Goal: Task Accomplishment & Management: Complete application form

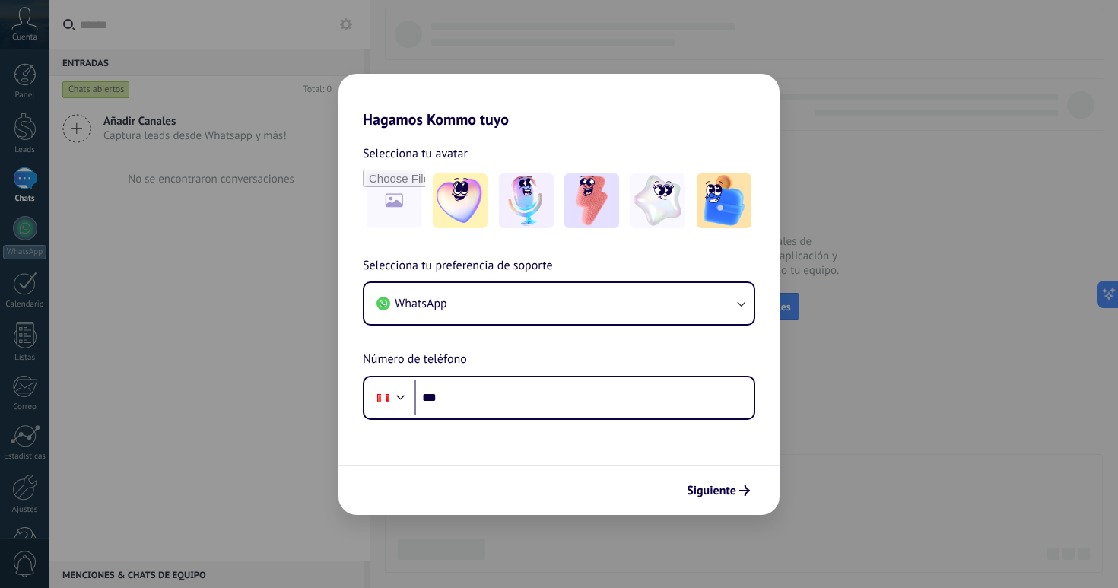
click at [778, 74] on h2 "Hagamos Kommo tuyo" at bounding box center [559, 101] width 441 height 55
click at [856, 265] on div "Hagamos Kommo tuyo Selecciona tu avatar Selecciona tu preferencia de soporte Wh…" at bounding box center [559, 294] width 1118 height 588
click at [720, 488] on span "Siguiente" at bounding box center [711, 490] width 49 height 11
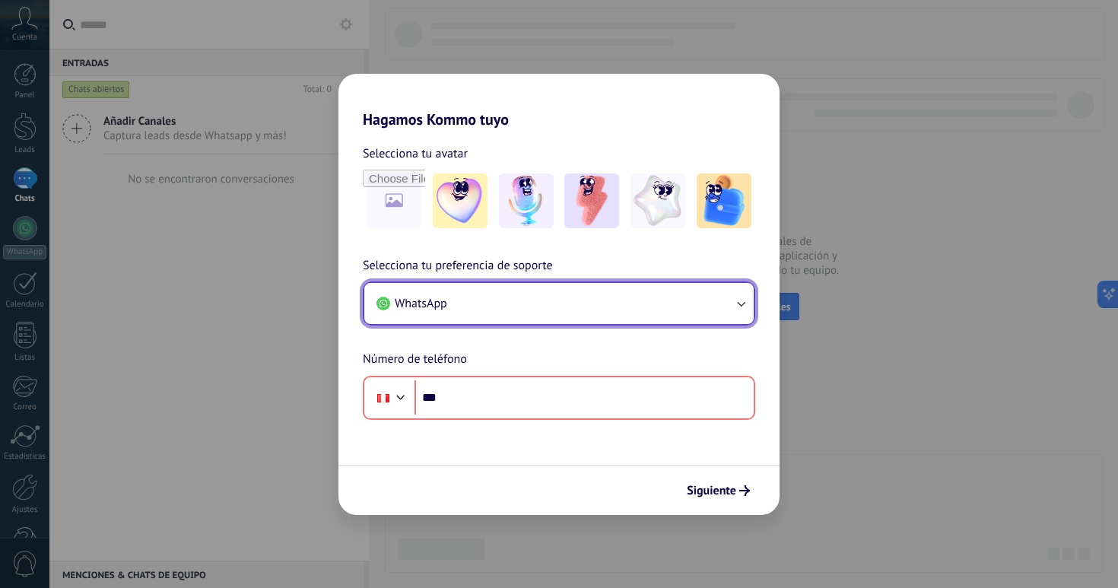
click at [540, 313] on button "WhatsApp" at bounding box center [558, 303] width 389 height 41
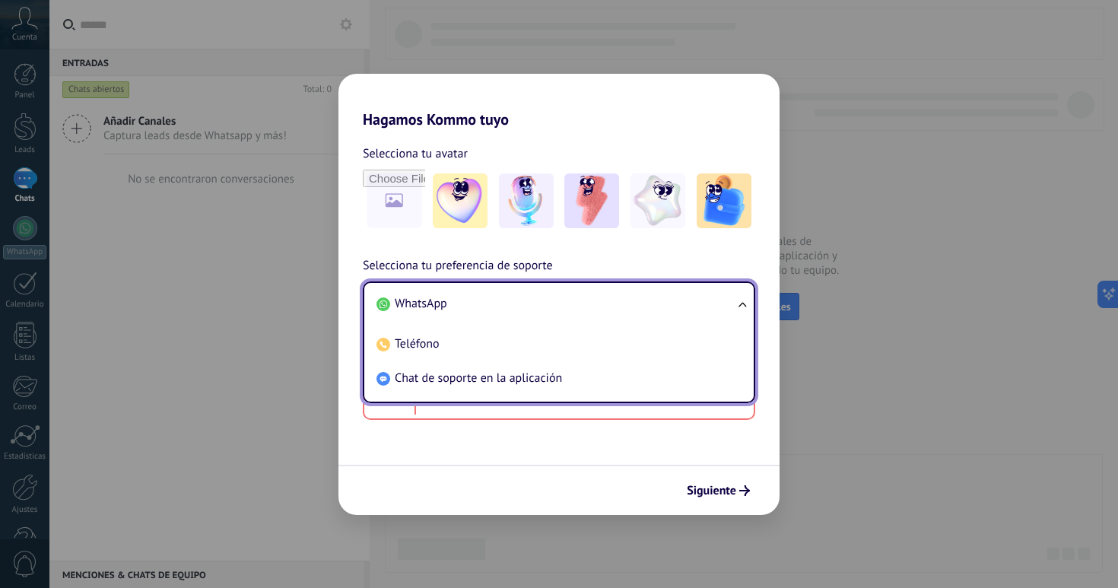
click at [526, 306] on li "WhatsApp" at bounding box center [555, 304] width 371 height 34
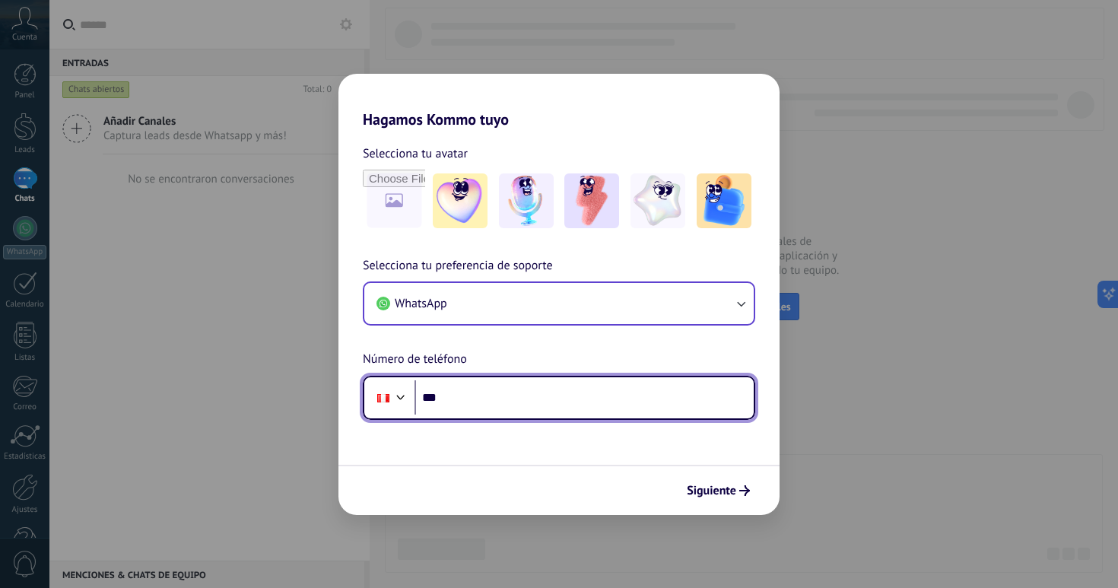
click at [488, 408] on input "***" at bounding box center [584, 397] width 339 height 35
type input "**********"
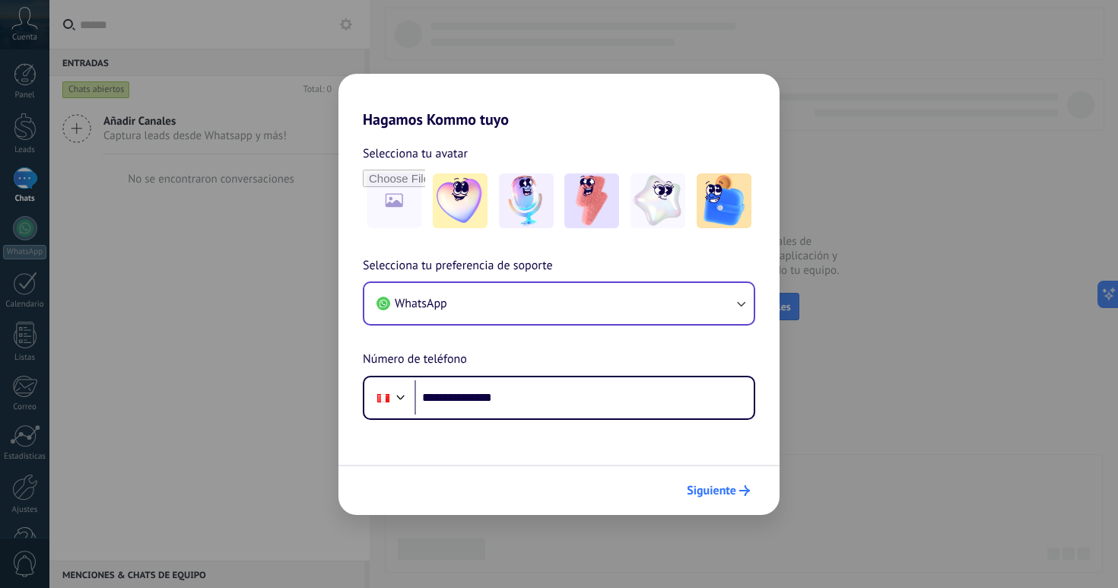
click at [753, 501] on button "Siguiente" at bounding box center [718, 491] width 77 height 26
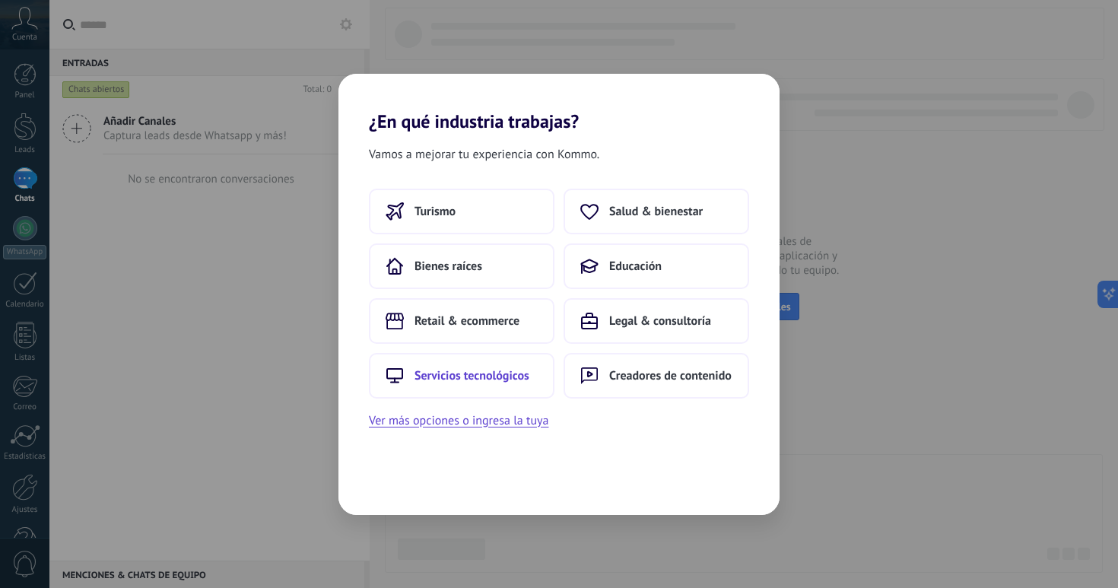
click at [492, 388] on button "Servicios tecnológicos" at bounding box center [462, 376] width 186 height 46
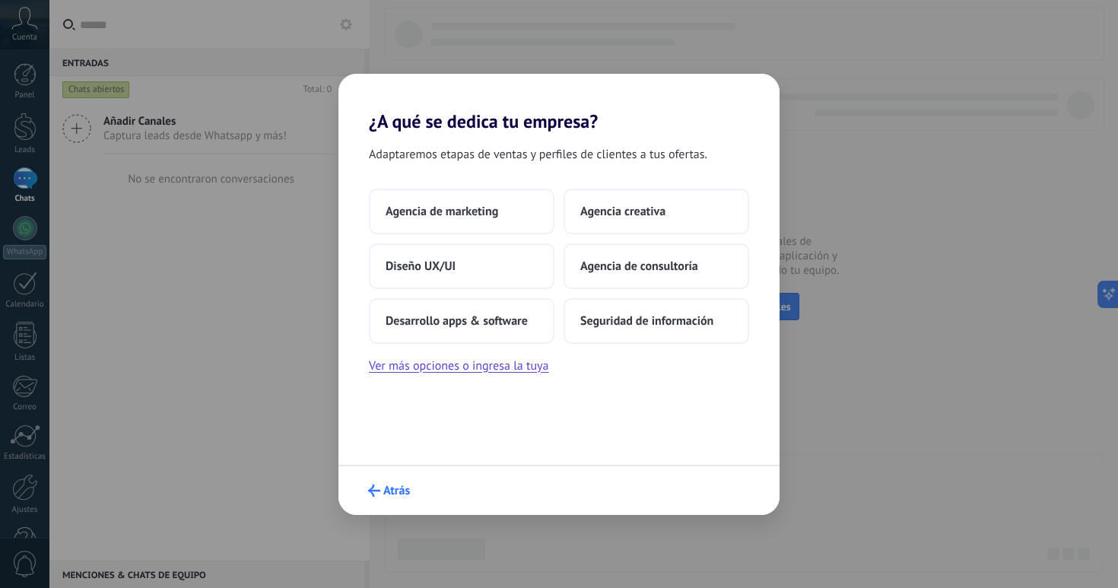
click at [392, 487] on span "Atrás" at bounding box center [396, 490] width 27 height 11
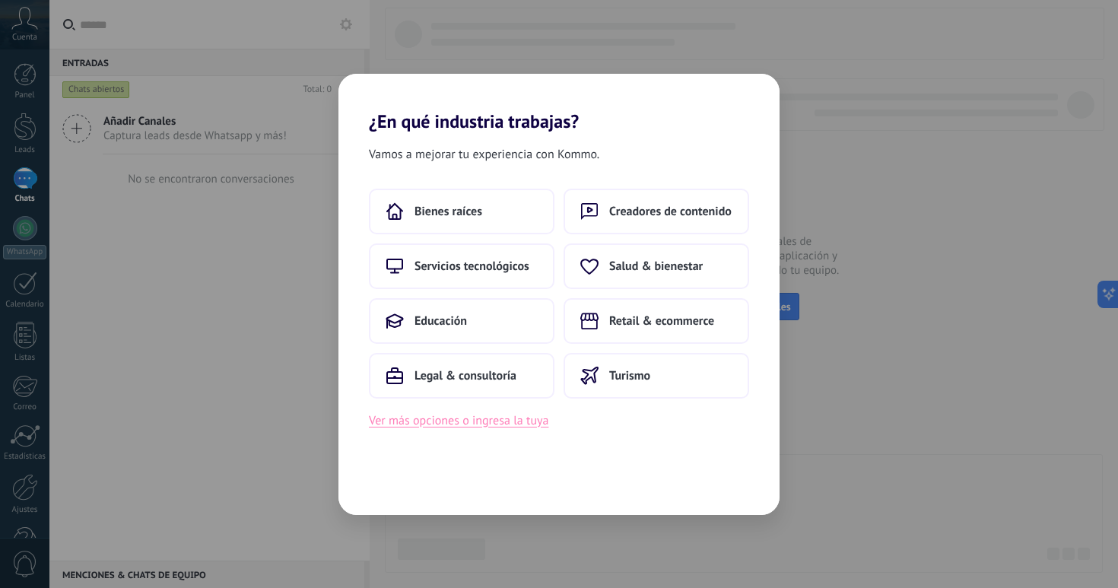
click at [523, 419] on button "Ver más opciones o ingresa la tuya" at bounding box center [459, 421] width 180 height 20
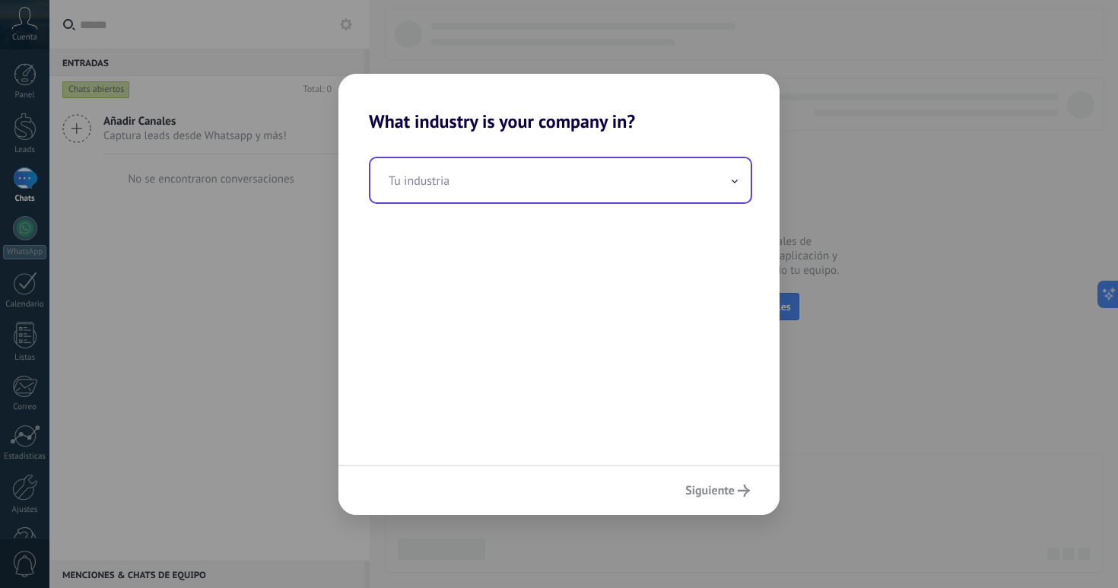
click at [504, 197] on input "text" at bounding box center [560, 180] width 380 height 44
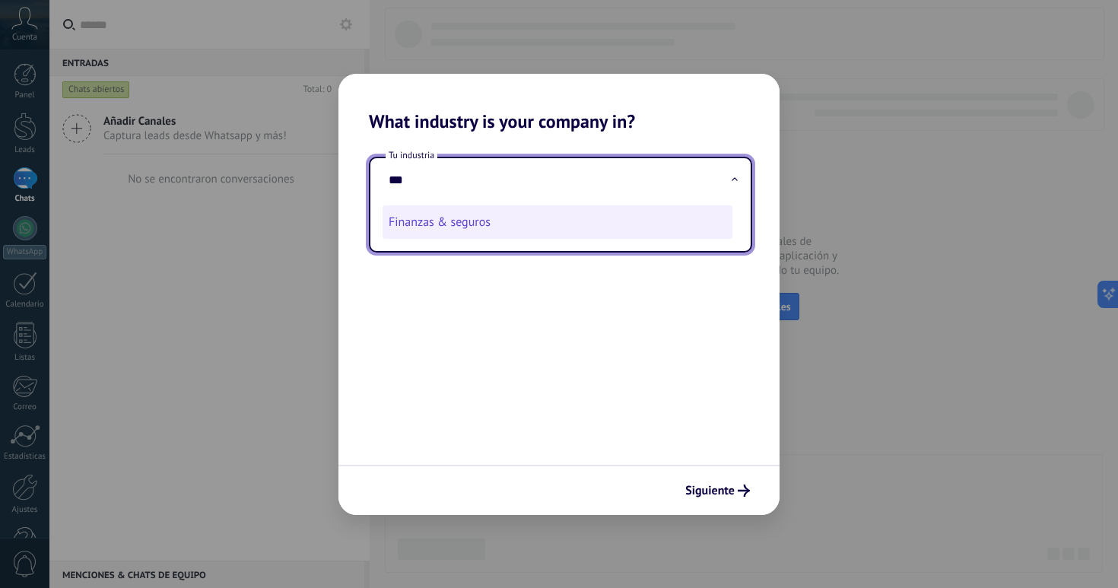
click at [450, 213] on li "Finanzas & seguros" at bounding box center [558, 221] width 350 height 33
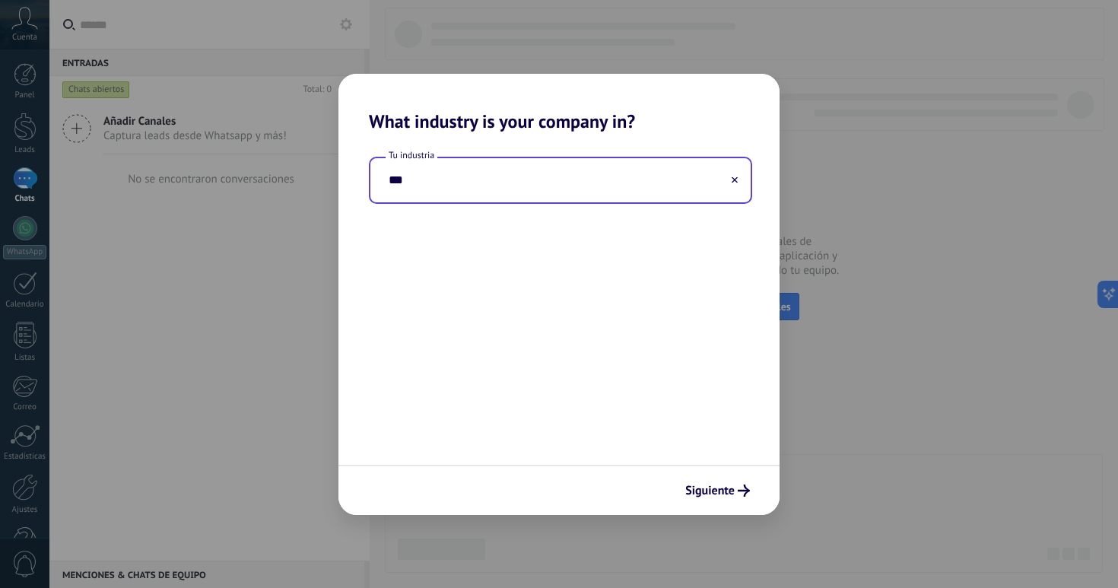
type input "**********"
click at [729, 495] on span "Siguiente" at bounding box center [709, 490] width 49 height 11
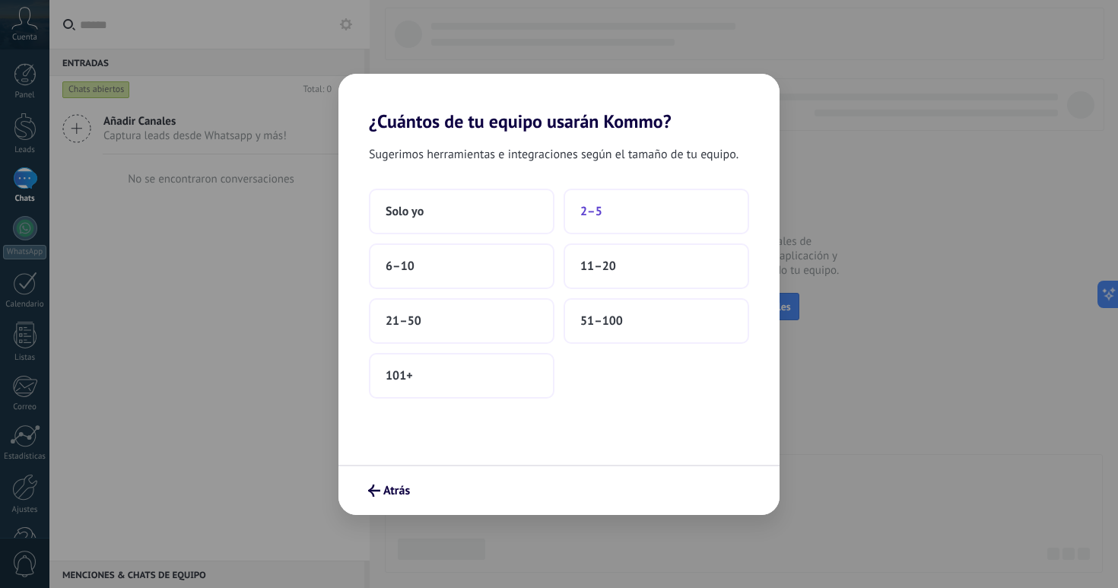
click at [608, 206] on button "2–5" at bounding box center [657, 212] width 186 height 46
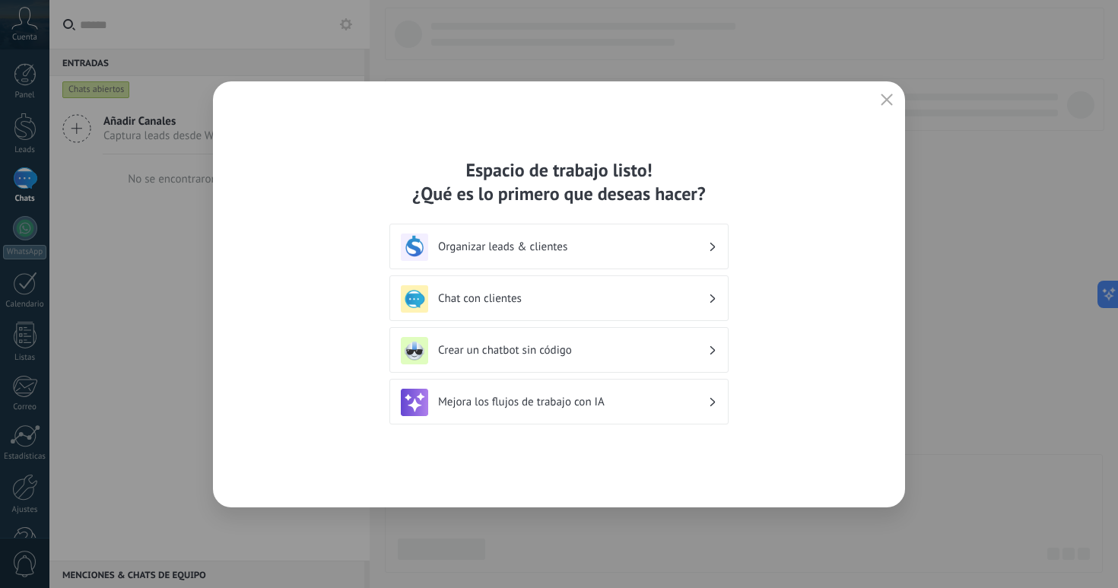
click at [548, 253] on h3 "Organizar leads & clientes" at bounding box center [573, 247] width 270 height 14
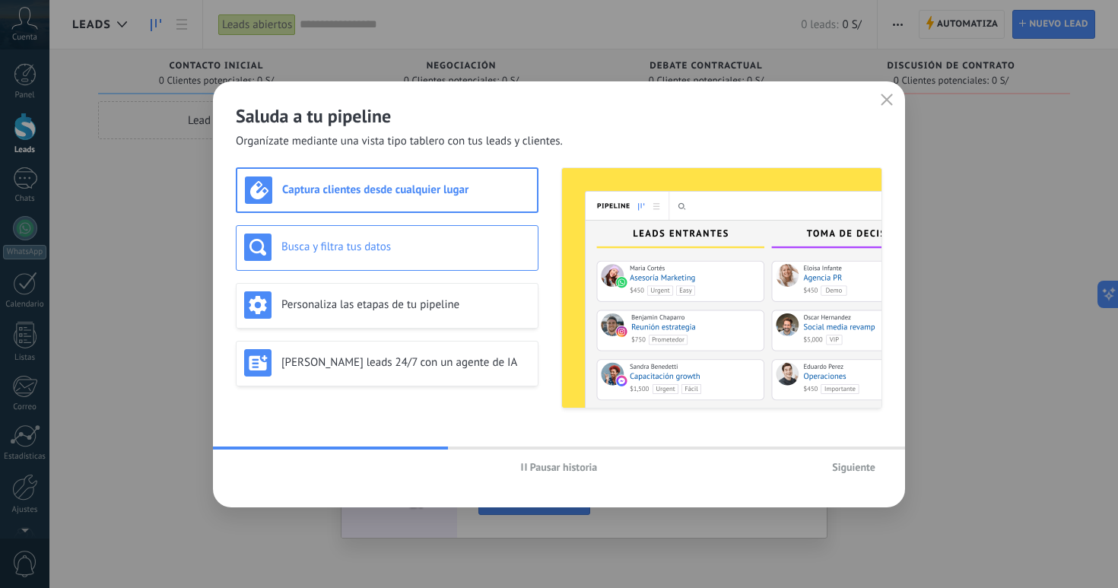
click at [453, 227] on div "Busca y filtra tus datos" at bounding box center [387, 248] width 303 height 46
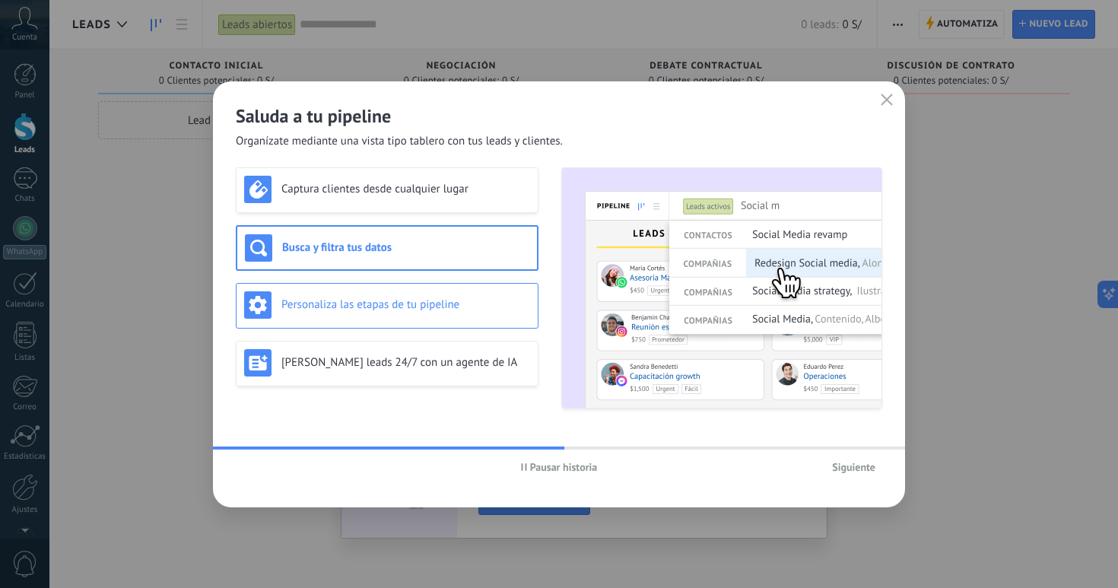
click at [417, 295] on div "Personaliza las etapas de tu pipeline" at bounding box center [387, 304] width 286 height 27
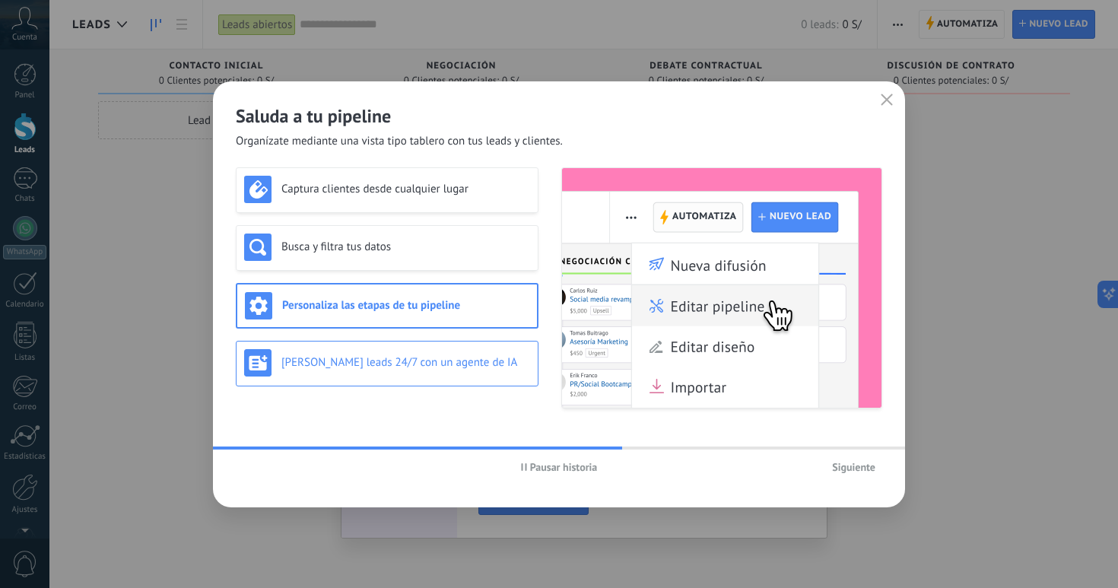
click at [431, 367] on h3 "[PERSON_NAME] leads 24/7 con un agente de IA" at bounding box center [405, 362] width 249 height 14
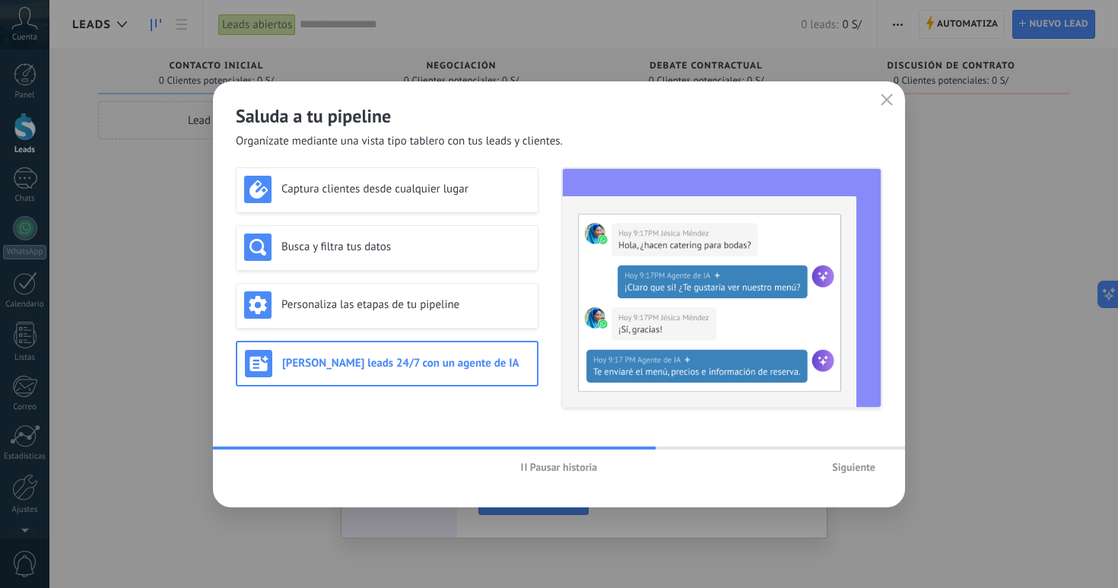
click at [862, 459] on button "Siguiente" at bounding box center [853, 467] width 57 height 23
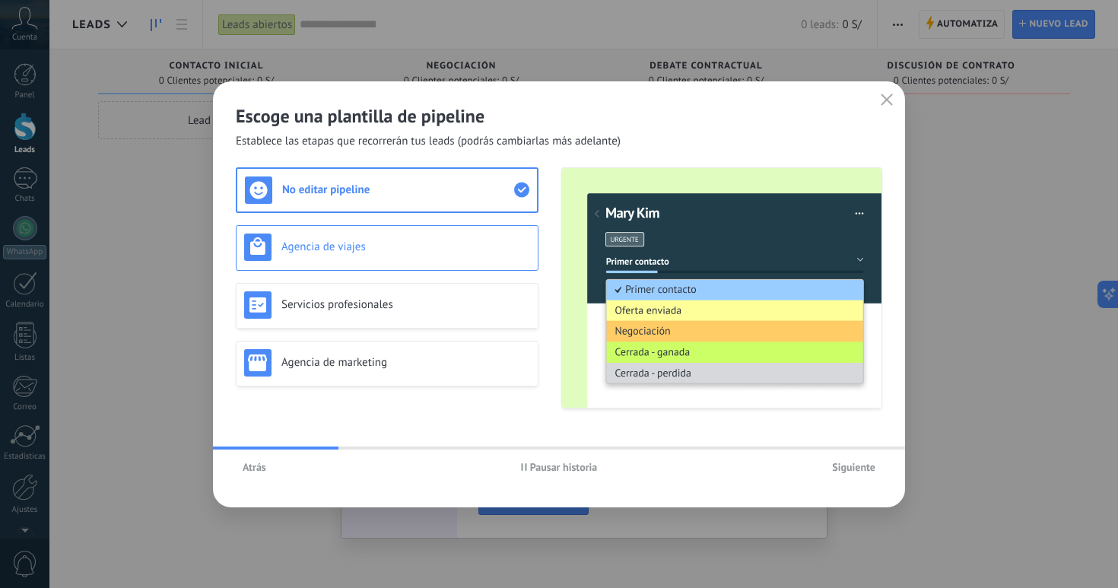
click at [459, 241] on h3 "Agencia de viajes" at bounding box center [405, 247] width 249 height 14
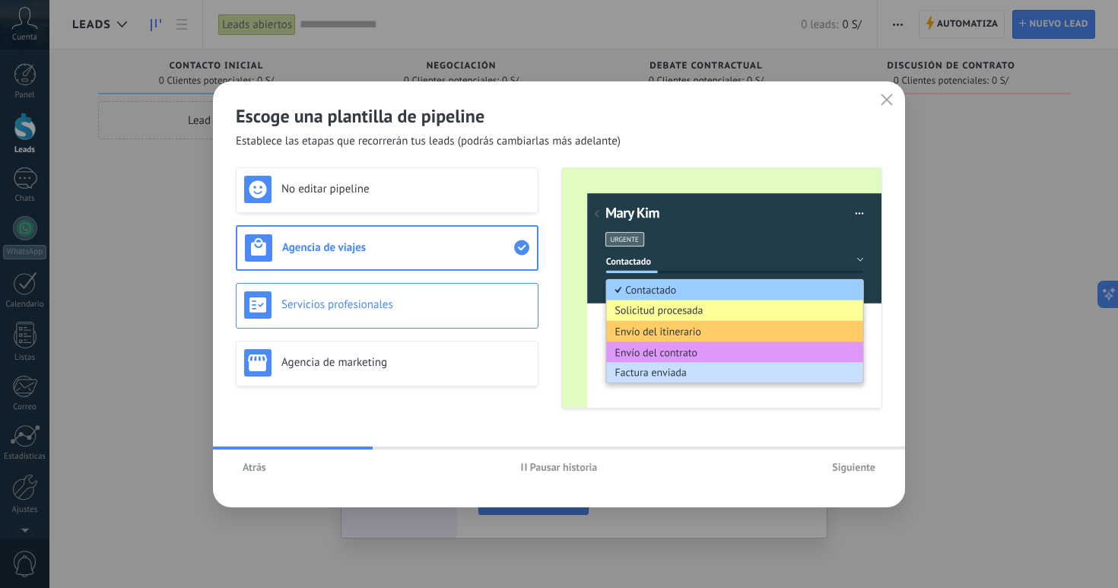
click at [445, 300] on h3 "Servicios profesionales" at bounding box center [405, 304] width 249 height 14
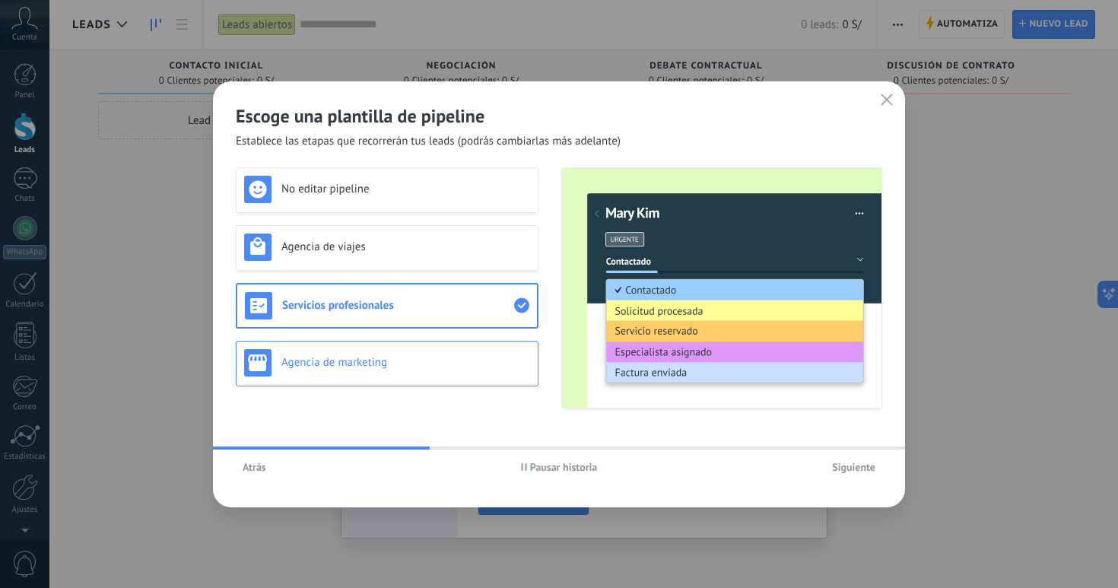
click at [436, 350] on div "Agencia de marketing" at bounding box center [387, 362] width 286 height 27
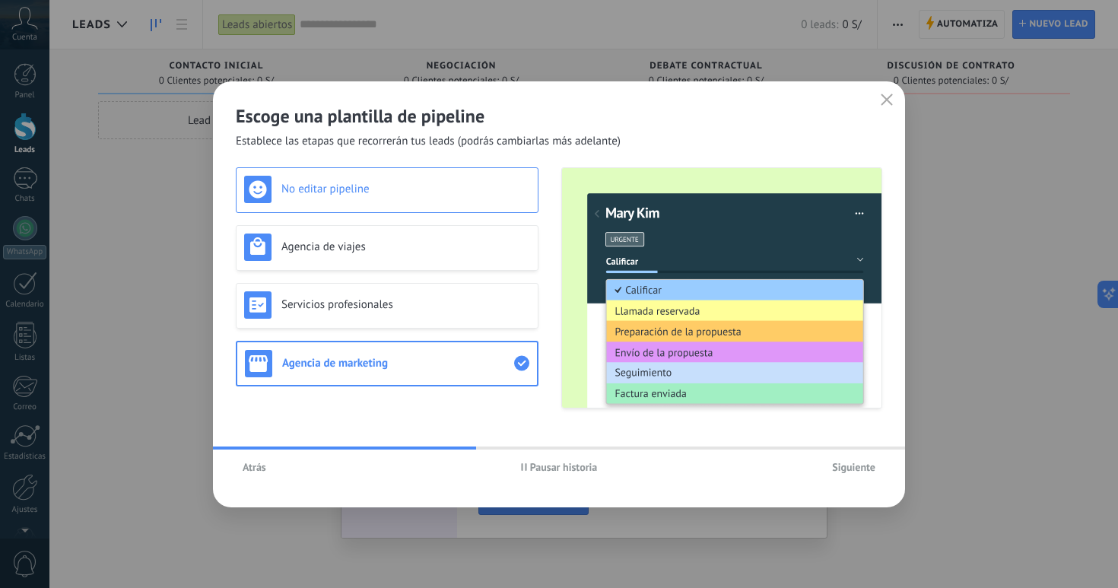
click at [460, 205] on div "No editar pipeline" at bounding box center [387, 190] width 303 height 46
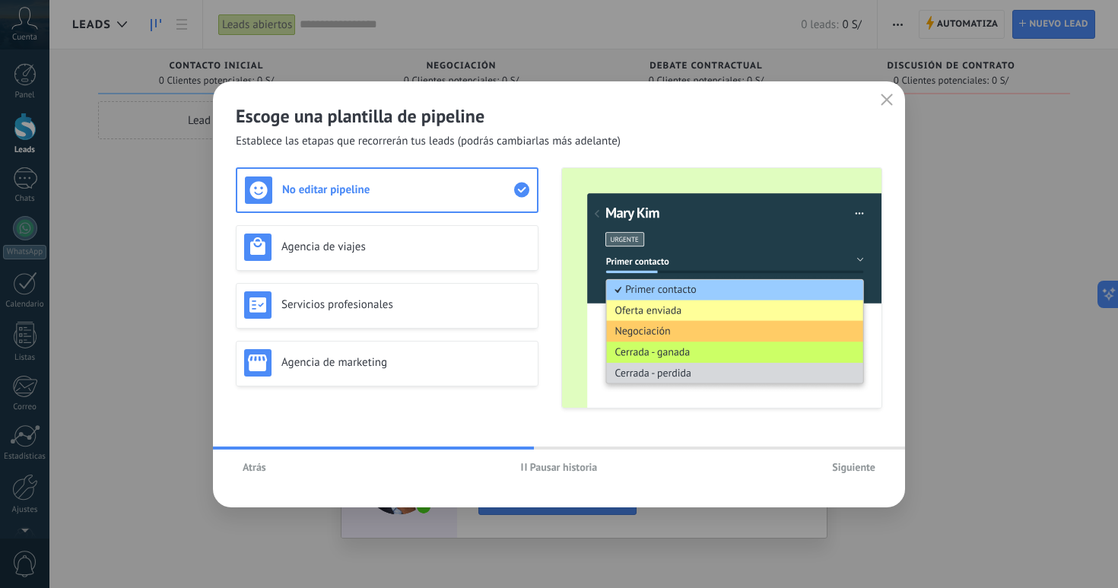
click at [850, 466] on span "Siguiente" at bounding box center [853, 467] width 43 height 11
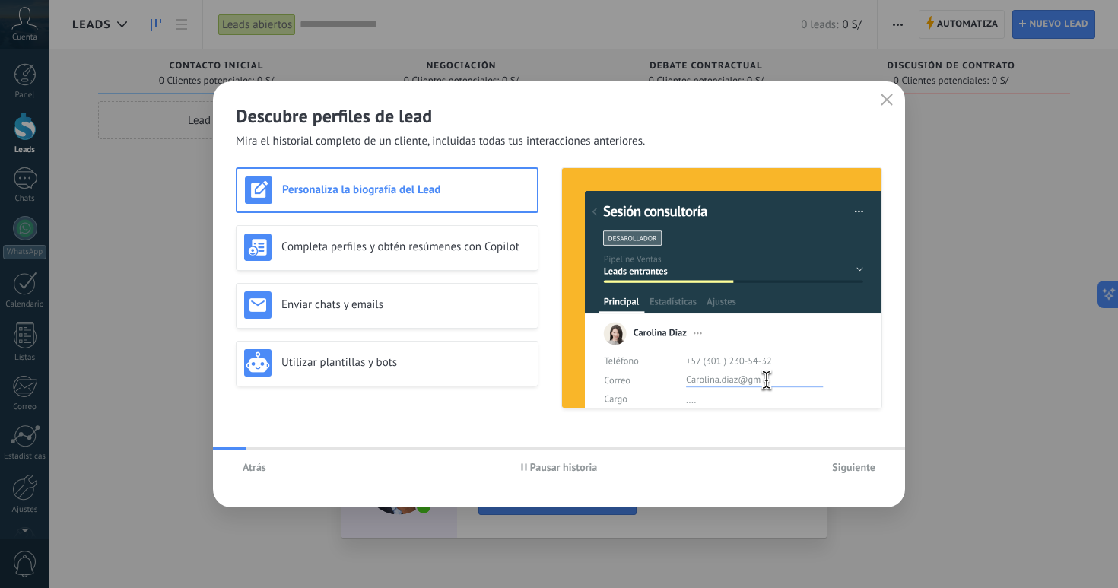
click at [850, 466] on span "Siguiente" at bounding box center [853, 467] width 43 height 11
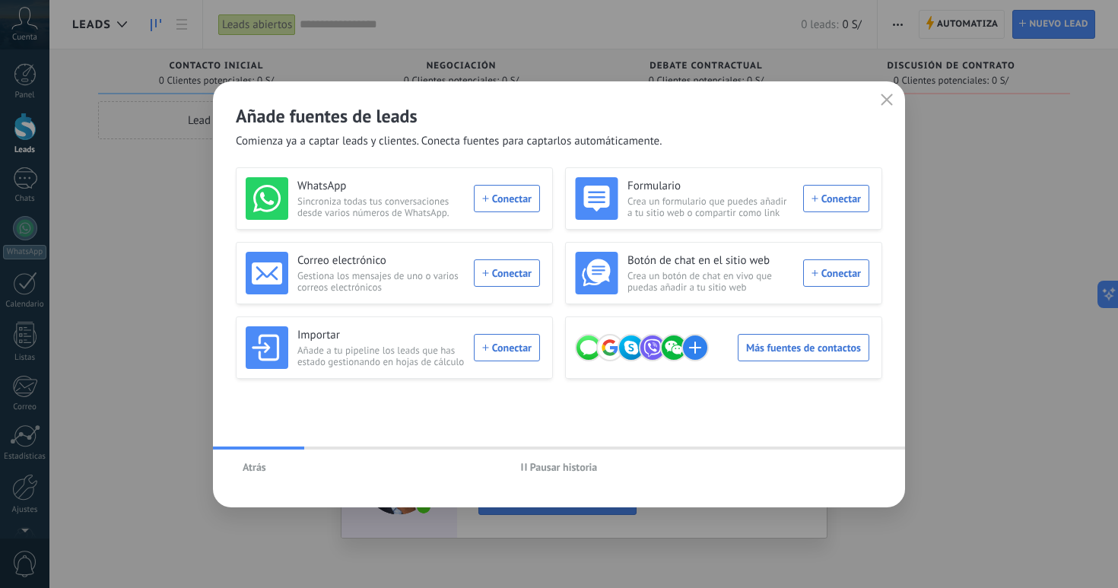
click at [890, 102] on use "button" at bounding box center [887, 99] width 11 height 11
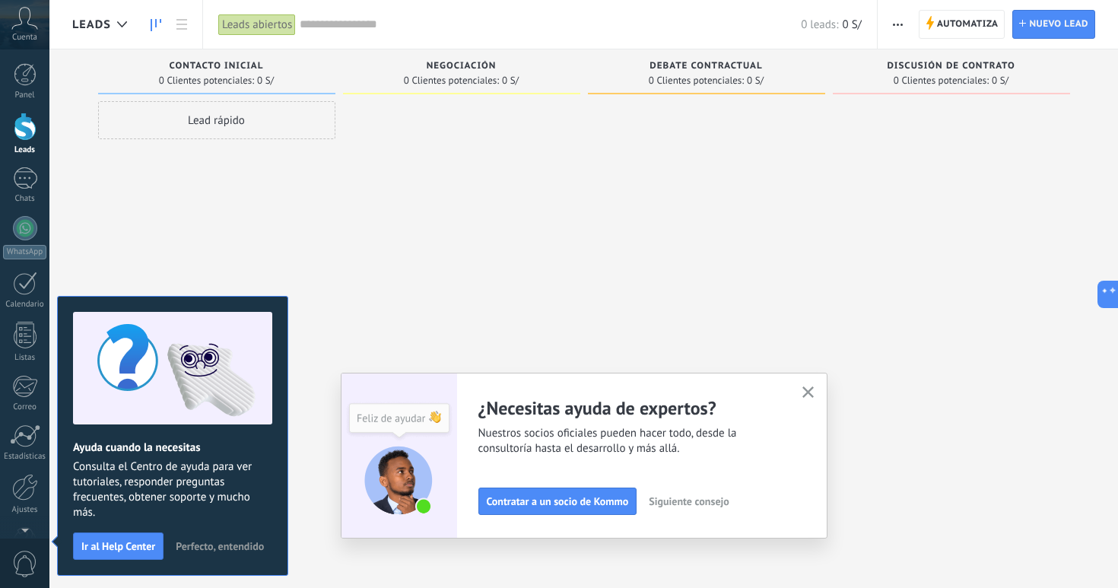
click at [805, 386] on button "button" at bounding box center [808, 393] width 19 height 21
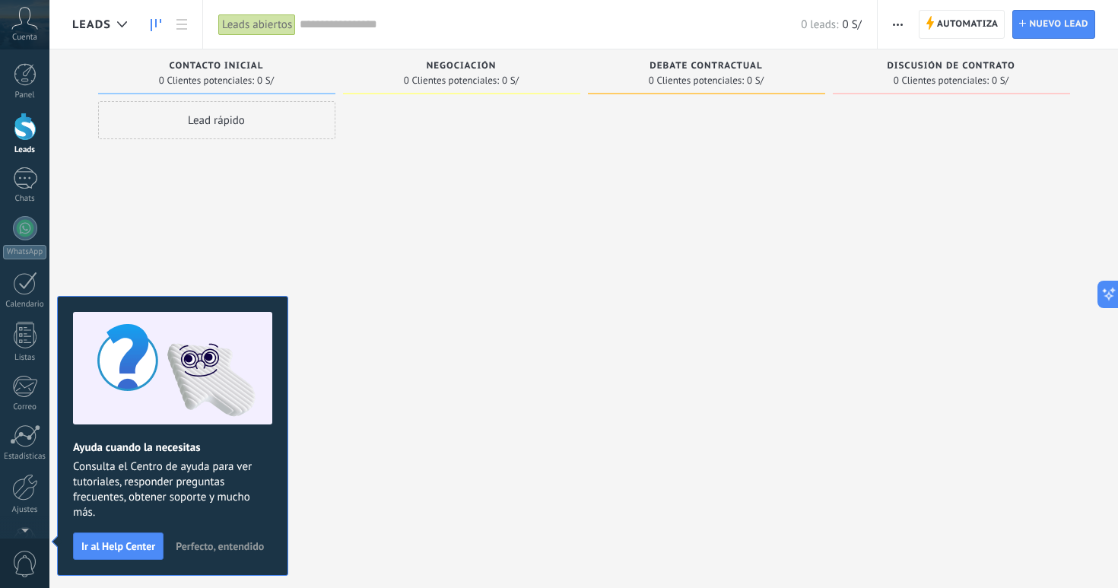
click at [198, 548] on span "Perfecto, entendido" at bounding box center [220, 546] width 88 height 11
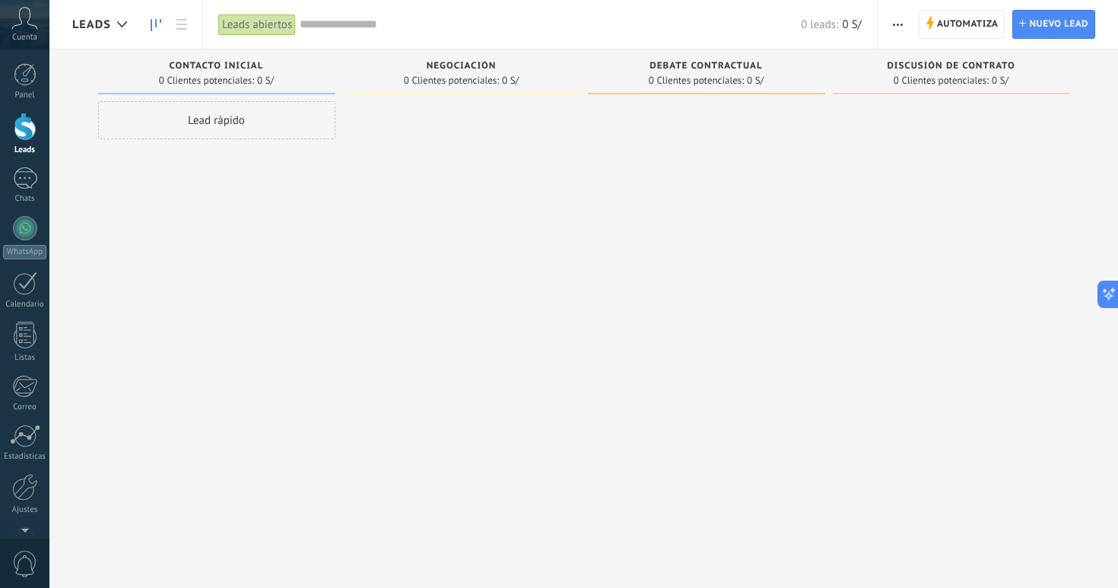
drag, startPoint x: 224, startPoint y: 126, endPoint x: 429, endPoint y: 126, distance: 205.4
click at [429, 126] on div "Leads Entrantes Solicitudes: [PHONE_NUMBER] Contacto inicial 0 Clientes potenci…" at bounding box center [595, 269] width 1046 height 441
click at [258, 122] on div "Lead rápido" at bounding box center [216, 120] width 237 height 38
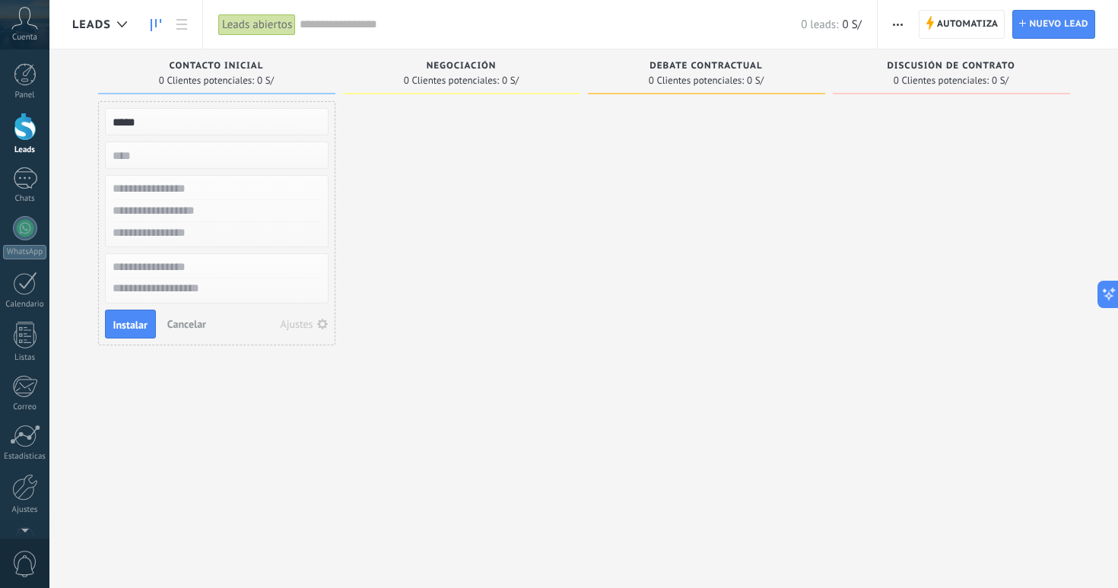
type input "*****"
click at [154, 192] on input "text" at bounding box center [215, 189] width 222 height 22
drag, startPoint x: 145, startPoint y: 112, endPoint x: 99, endPoint y: 113, distance: 46.4
click at [99, 113] on div "***** Instalar Cancelar Ajustes" at bounding box center [216, 223] width 237 height 244
type input "**********"
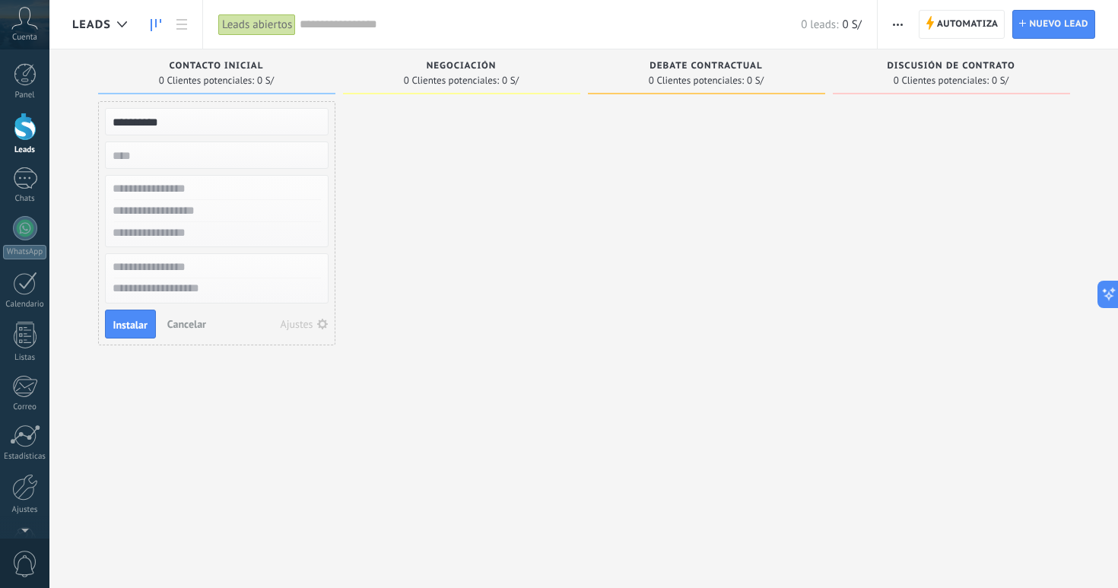
click at [166, 189] on input "text" at bounding box center [215, 189] width 222 height 22
type input "*****"
click at [167, 217] on input "text" at bounding box center [215, 211] width 222 height 22
type input "**********"
click at [165, 235] on input "text" at bounding box center [215, 233] width 222 height 22
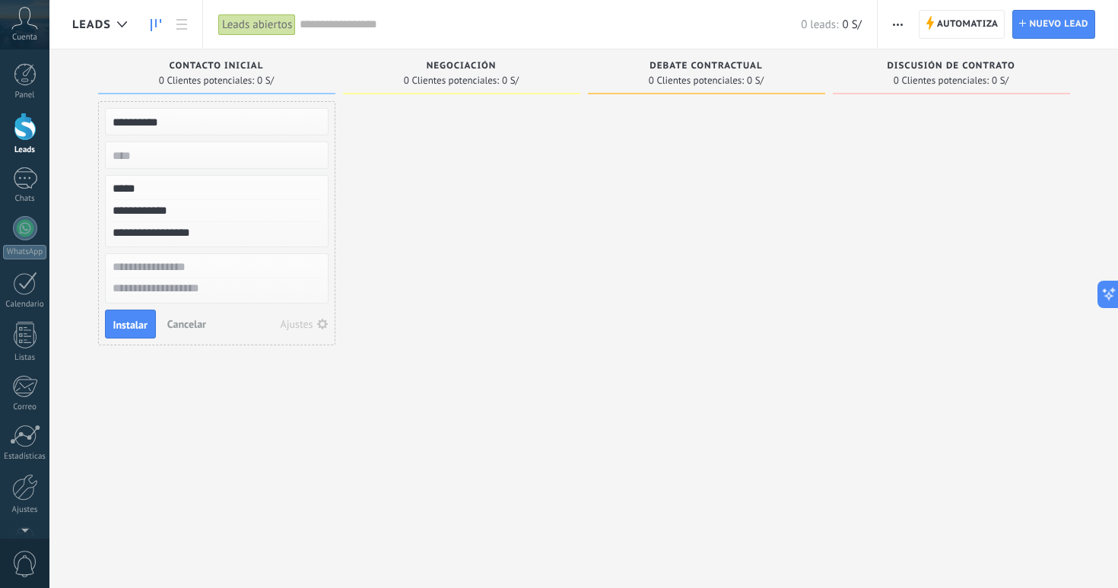
type input "**********"
click at [158, 150] on input "numeric" at bounding box center [215, 155] width 222 height 21
type input "*****"
click at [324, 329] on icon "button" at bounding box center [322, 324] width 11 height 11
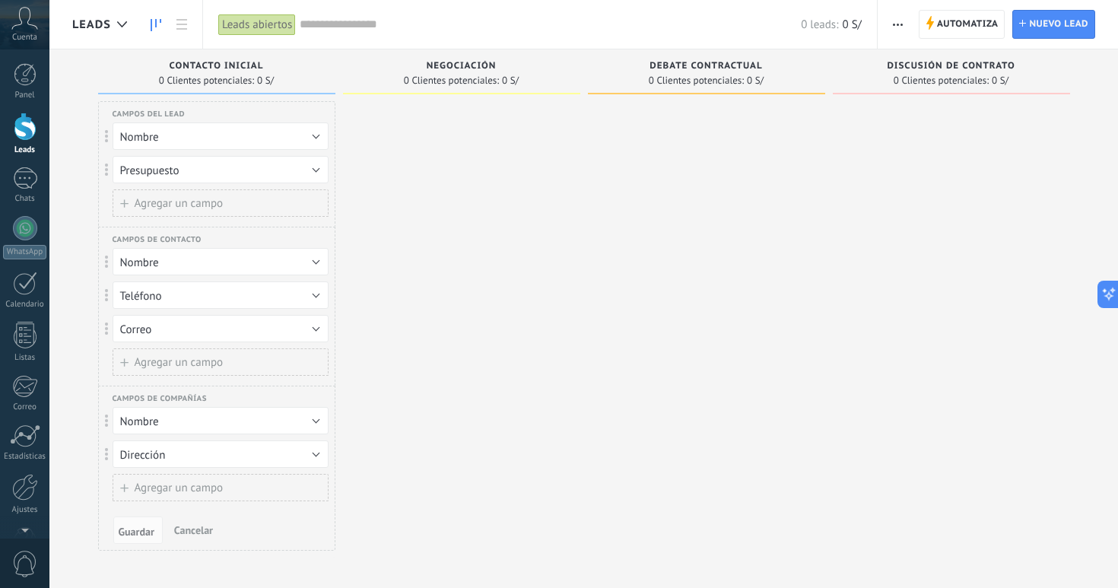
click at [191, 205] on span "Agregar un campo" at bounding box center [179, 203] width 89 height 11
click at [182, 203] on button "Etiquetas" at bounding box center [221, 202] width 216 height 27
click at [170, 223] on span "Eliminar campo" at bounding box center [159, 229] width 76 height 14
click at [192, 204] on span "Agregar un campo" at bounding box center [179, 203] width 89 height 11
click at [154, 205] on span "Etiquetas" at bounding box center [143, 204] width 46 height 14
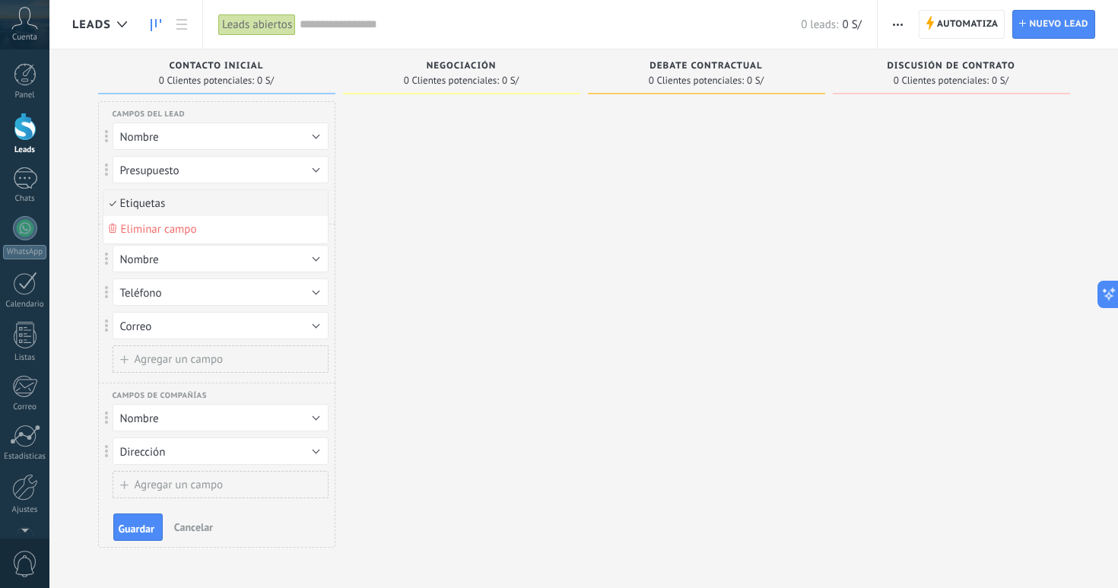
click at [153, 205] on span "Etiquetas" at bounding box center [213, 203] width 220 height 14
click at [153, 205] on span "Etiquetas" at bounding box center [143, 204] width 46 height 14
click at [150, 529] on span "Guardar" at bounding box center [137, 528] width 36 height 11
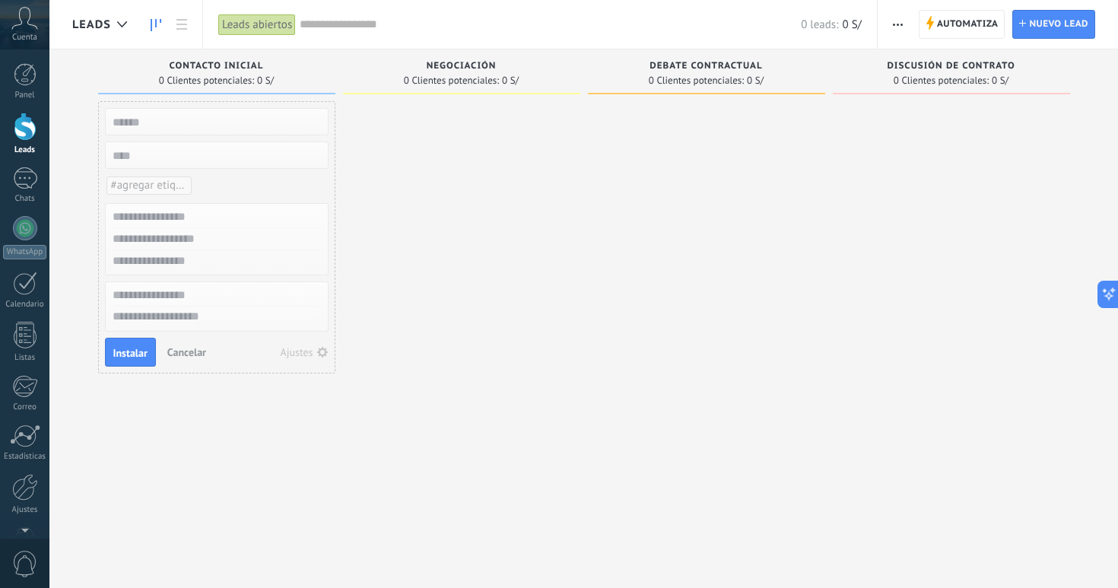
click at [155, 182] on span "#agregar etiquetas" at bounding box center [156, 185] width 91 height 14
type input "*********"
click at [152, 185] on span "Horizonte" at bounding box center [135, 185] width 48 height 14
click at [158, 132] on div at bounding box center [217, 121] width 224 height 27
click at [150, 119] on input "text" at bounding box center [215, 121] width 222 height 21
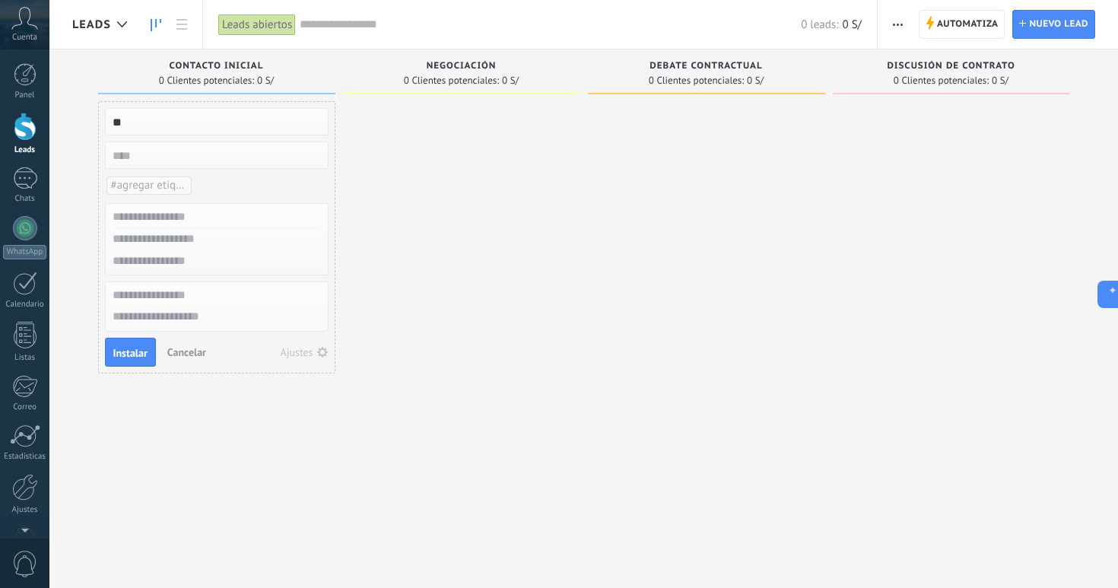
type input "*"
type input "*****"
click at [136, 160] on input "numeric" at bounding box center [215, 155] width 222 height 21
type input "*****"
click at [150, 217] on input "text" at bounding box center [215, 217] width 222 height 22
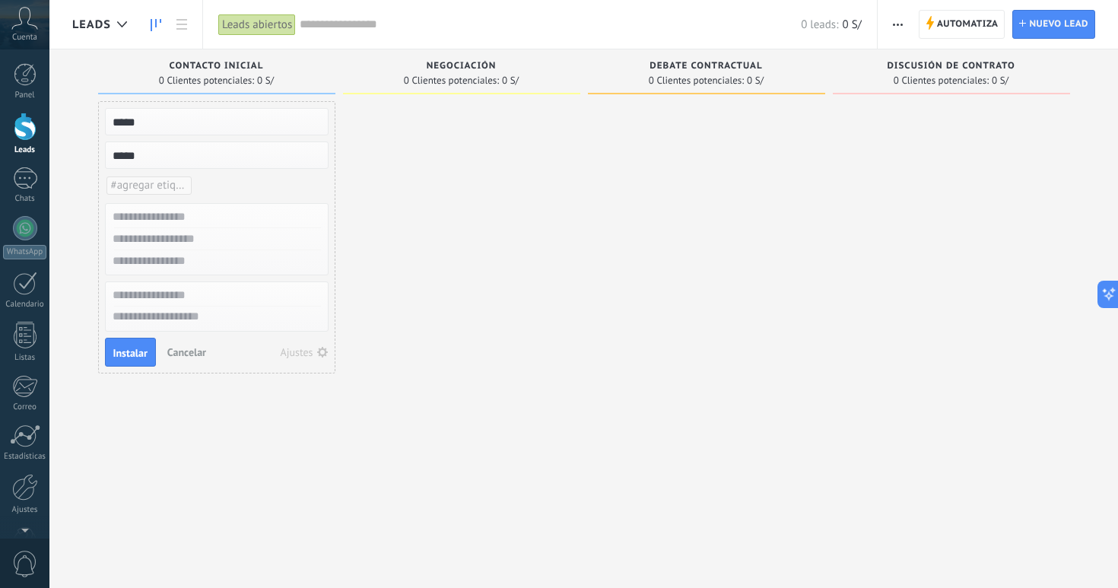
type input "*****"
click at [183, 240] on input "text" at bounding box center [215, 239] width 222 height 22
click at [189, 245] on input "text" at bounding box center [215, 239] width 222 height 22
type input "*"
type input "**********"
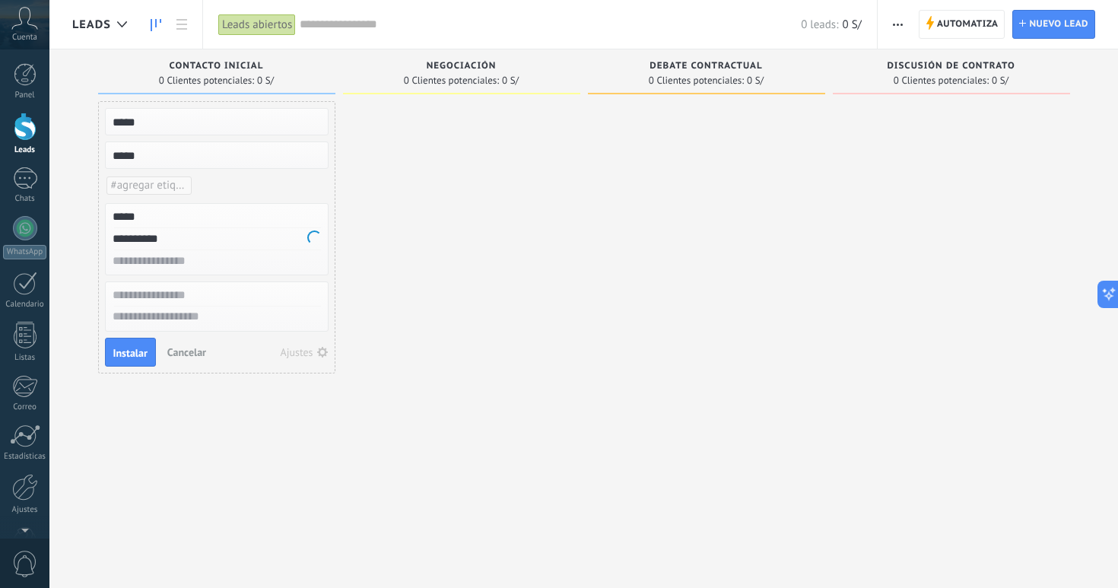
click at [164, 264] on input "text" at bounding box center [215, 261] width 222 height 22
type input "**********"
click at [139, 352] on span "Instalar" at bounding box center [130, 353] width 34 height 11
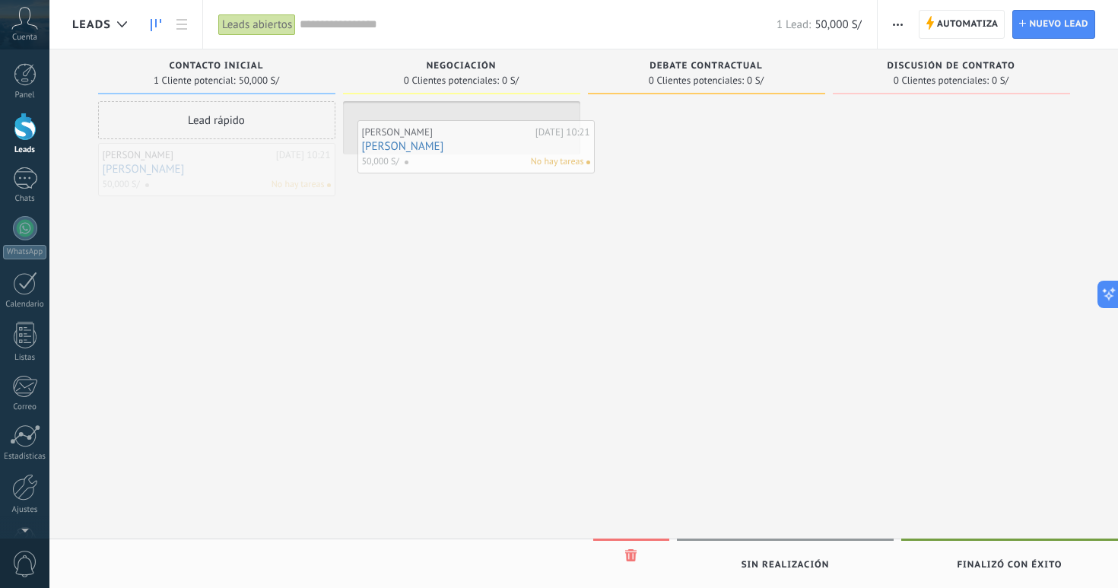
drag, startPoint x: 225, startPoint y: 163, endPoint x: 485, endPoint y: 140, distance: 260.4
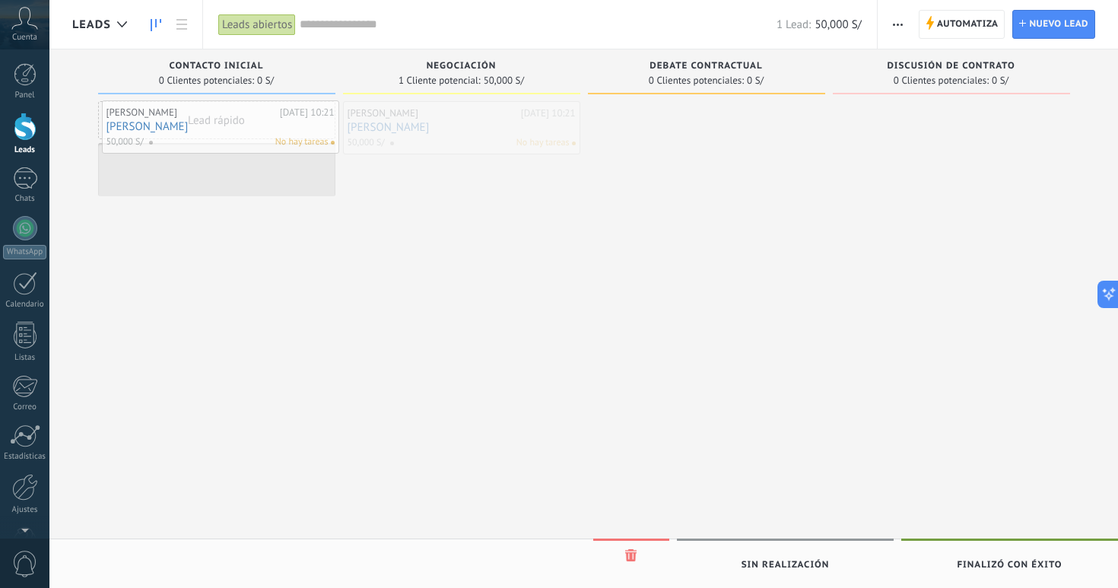
drag, startPoint x: 485, startPoint y: 140, endPoint x: 242, endPoint y: 140, distance: 242.7
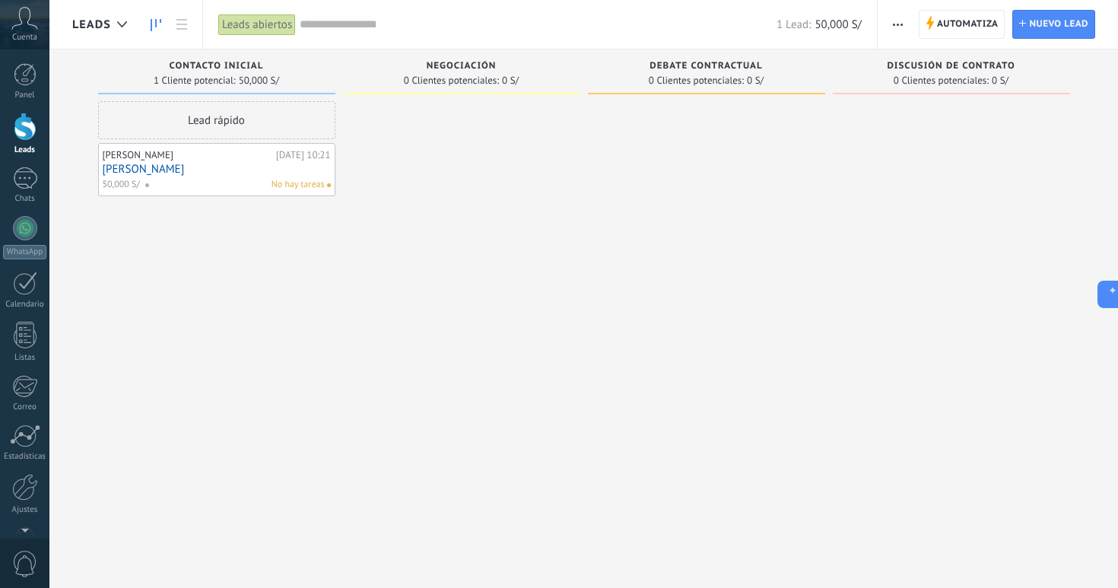
click at [224, 165] on link "[PERSON_NAME]" at bounding box center [217, 169] width 228 height 13
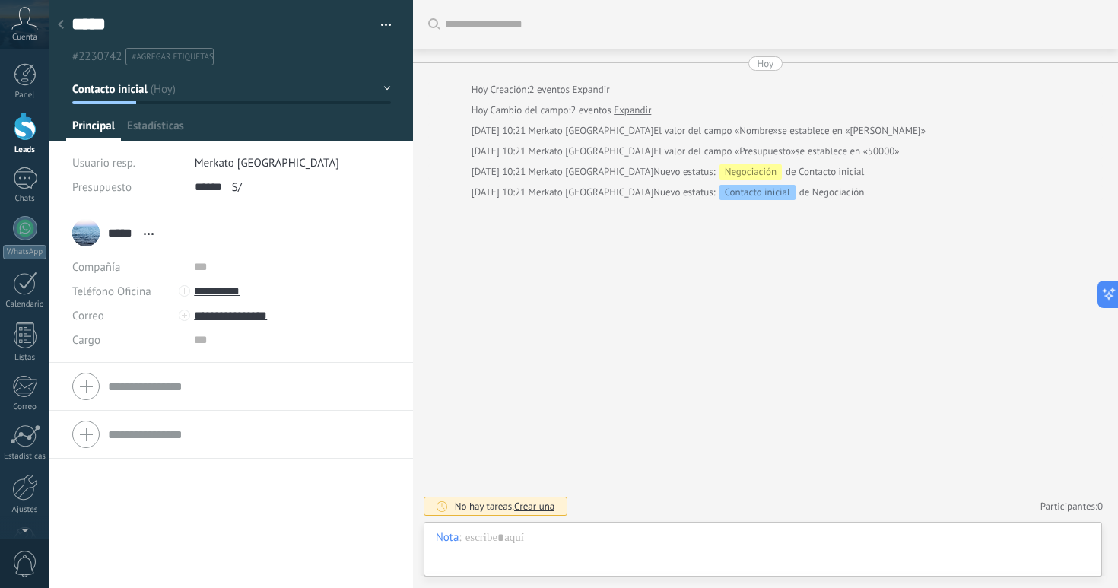
scroll to position [23, 0]
click at [531, 552] on div at bounding box center [763, 553] width 654 height 46
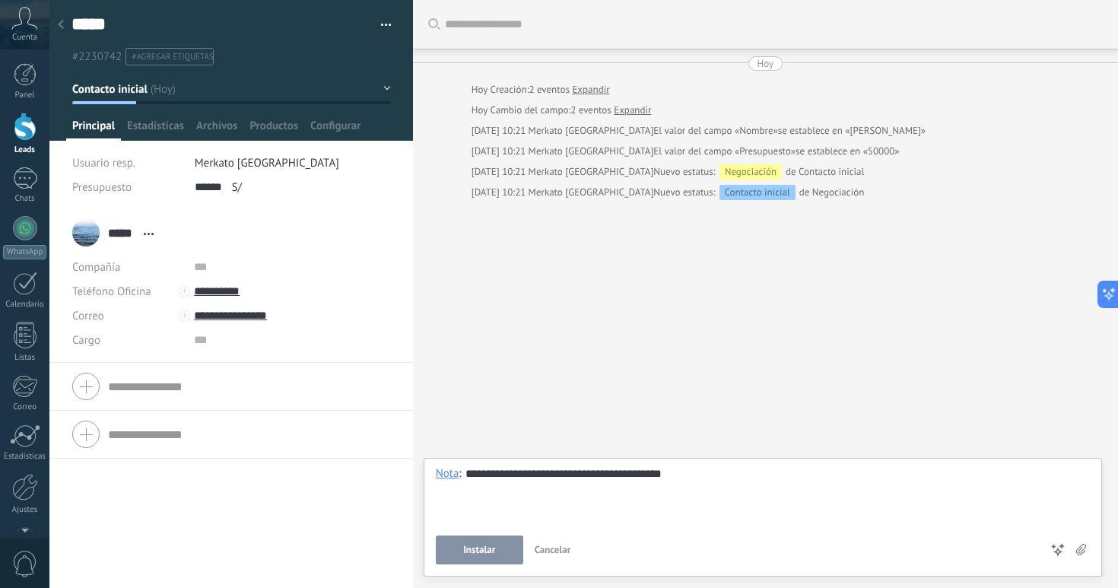
click at [491, 542] on button "Instalar" at bounding box center [479, 550] width 87 height 29
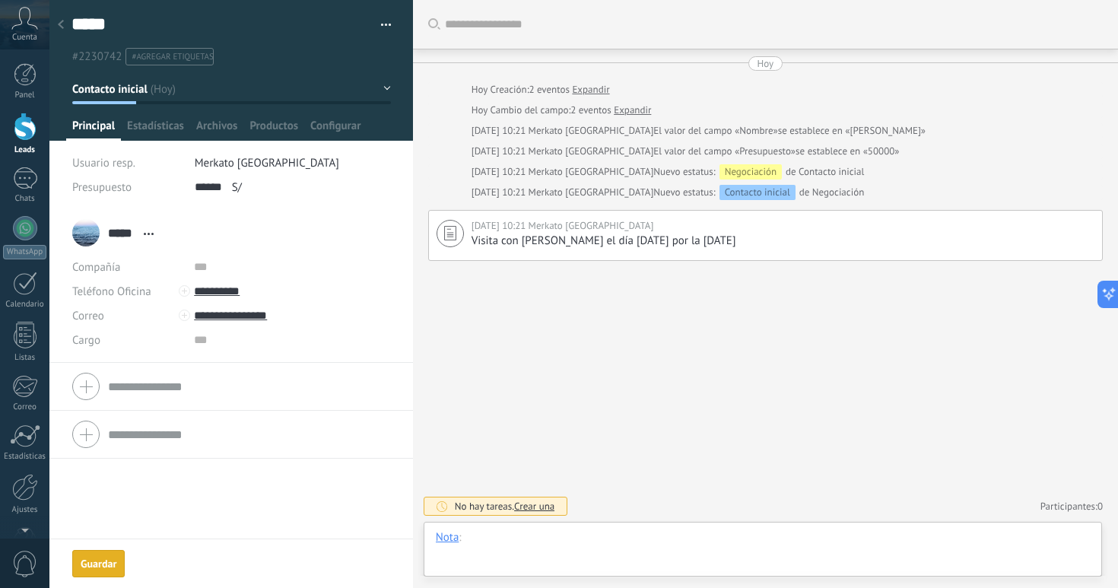
click at [510, 536] on div at bounding box center [763, 553] width 654 height 46
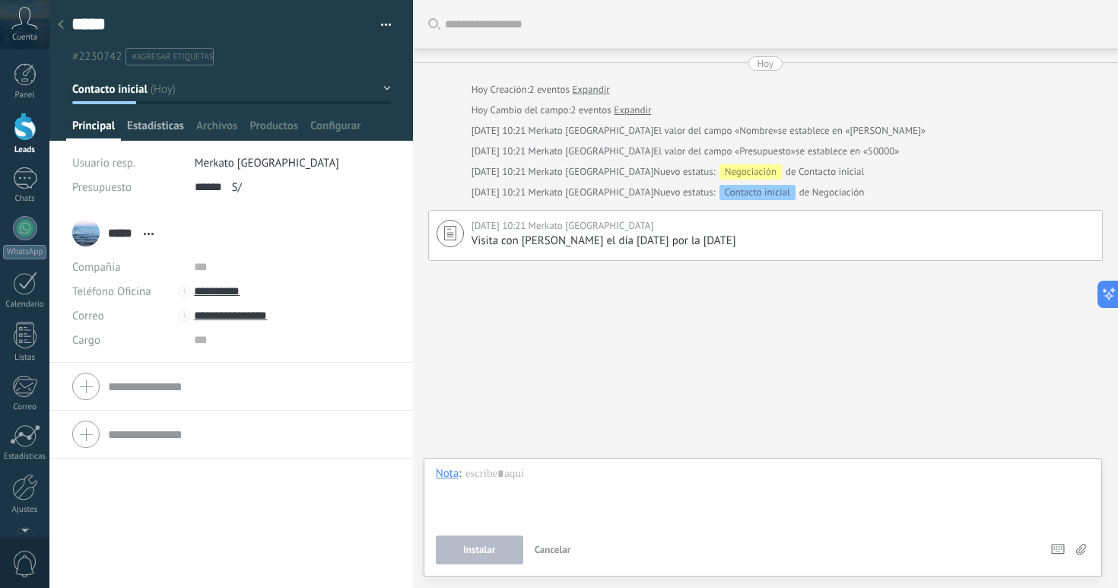
click at [154, 130] on span "Estadísticas" at bounding box center [155, 130] width 57 height 22
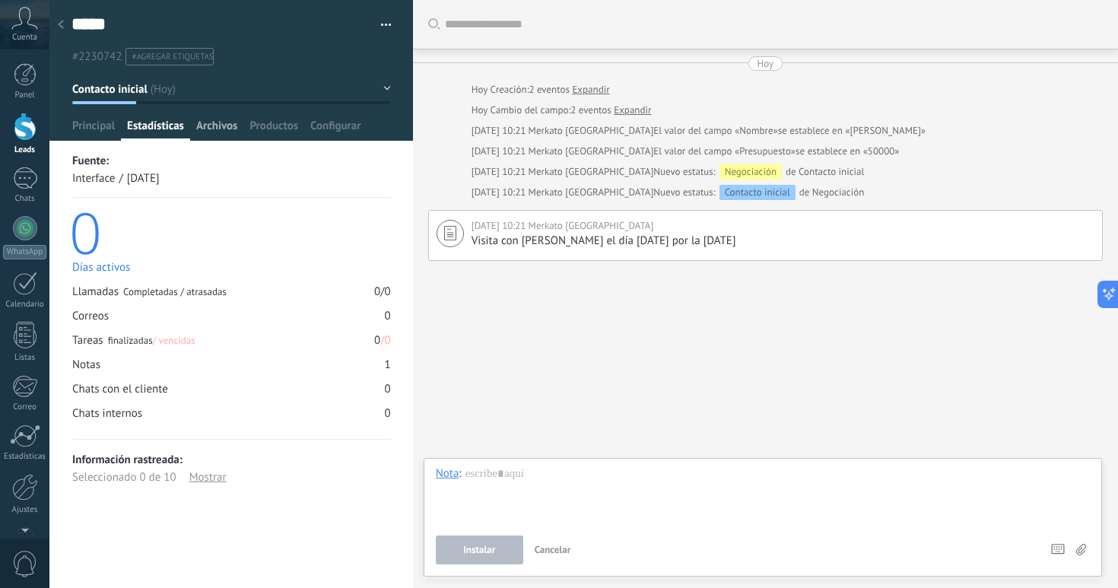
click at [224, 126] on span "Archivos" at bounding box center [216, 130] width 41 height 22
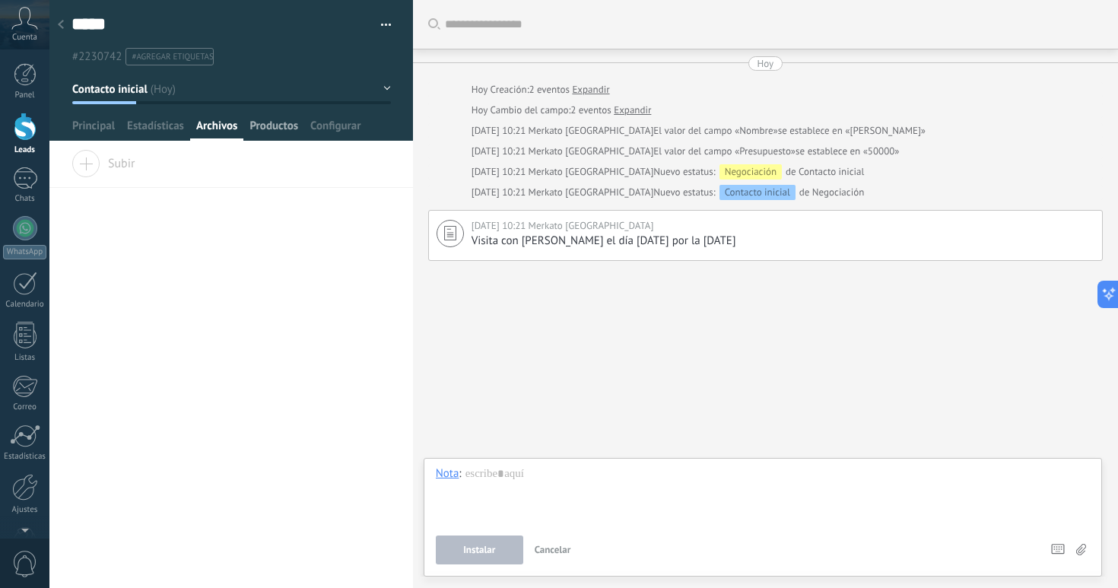
click at [255, 128] on span "Productos" at bounding box center [274, 130] width 49 height 22
click at [100, 122] on span "Principal" at bounding box center [93, 130] width 43 height 22
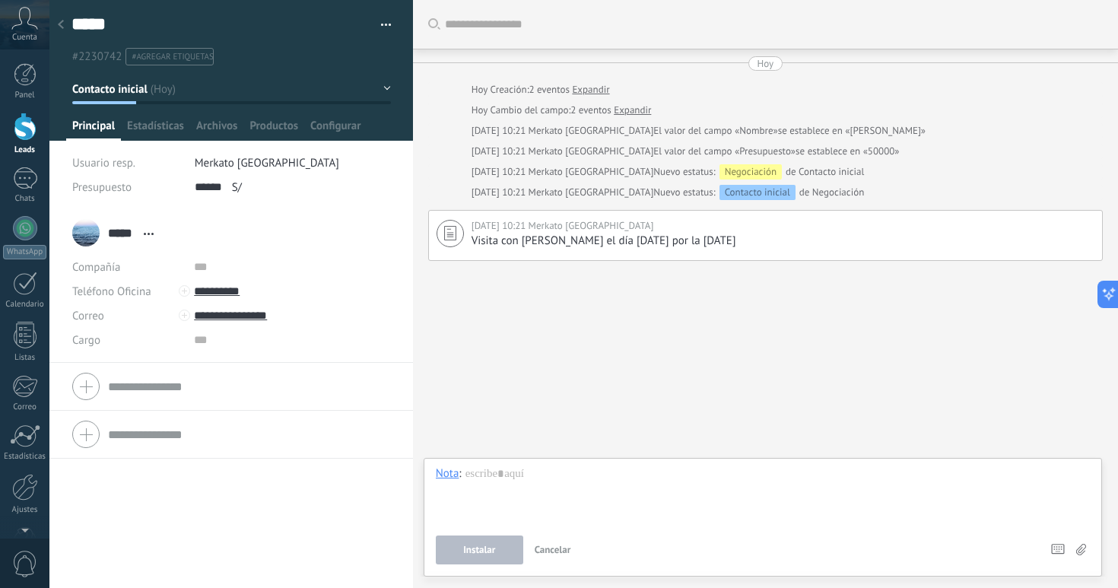
click at [151, 94] on button "Contacto inicial" at bounding box center [231, 88] width 319 height 27
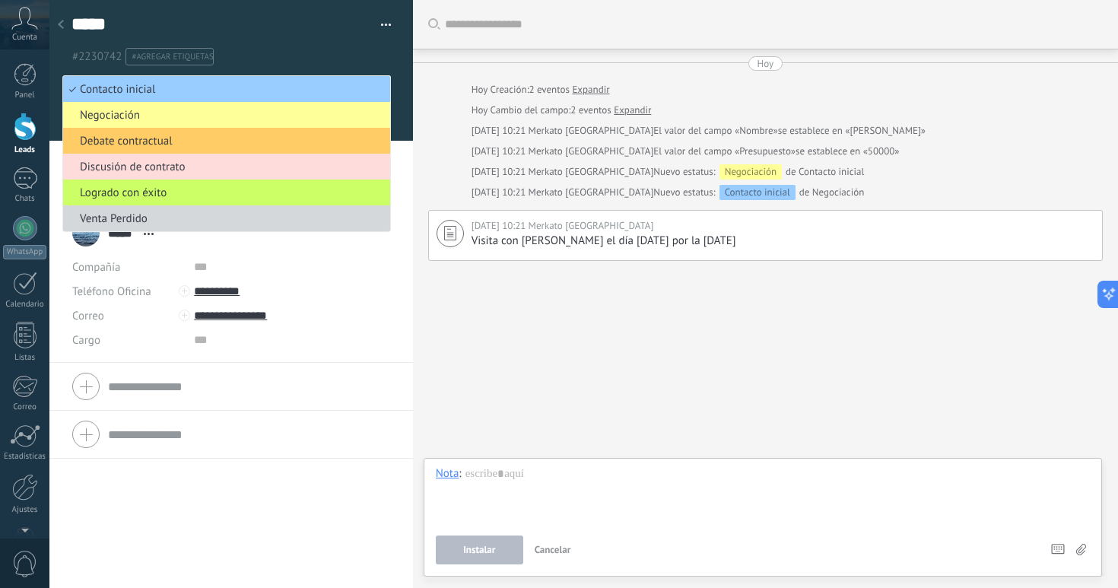
click at [141, 173] on span "Discusión de contrato" at bounding box center [224, 167] width 323 height 14
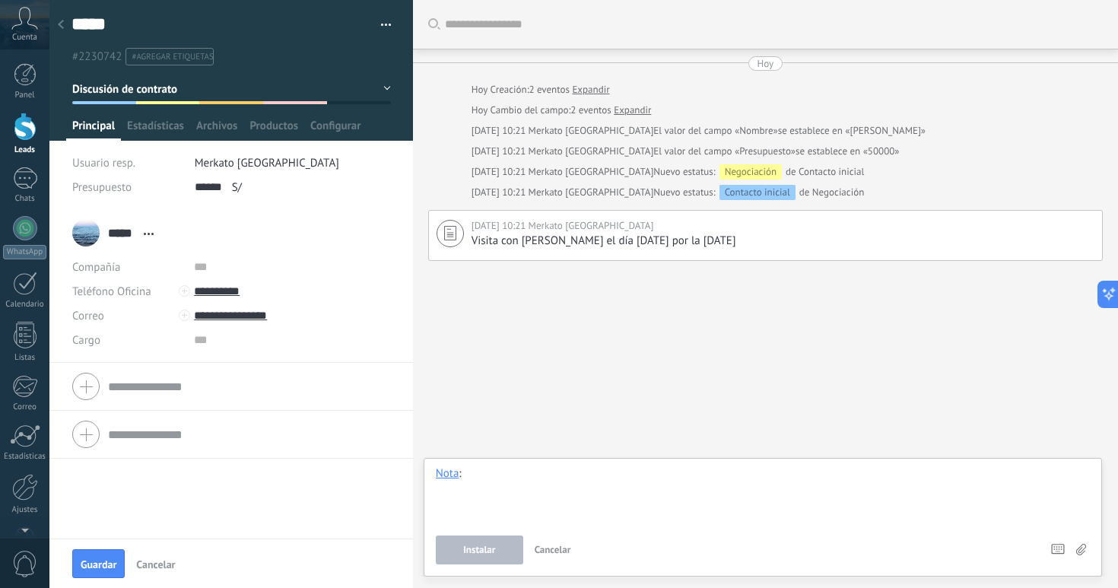
click at [556, 482] on div at bounding box center [763, 495] width 654 height 58
click at [24, 187] on div at bounding box center [25, 178] width 24 height 22
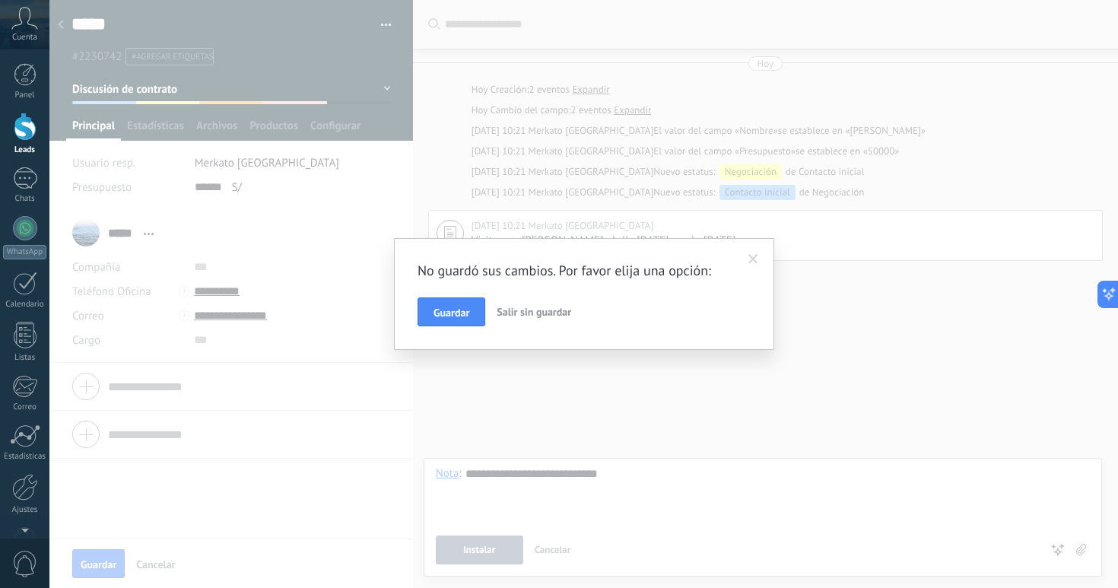
click at [513, 314] on span "Salir sin guardar" at bounding box center [534, 312] width 75 height 14
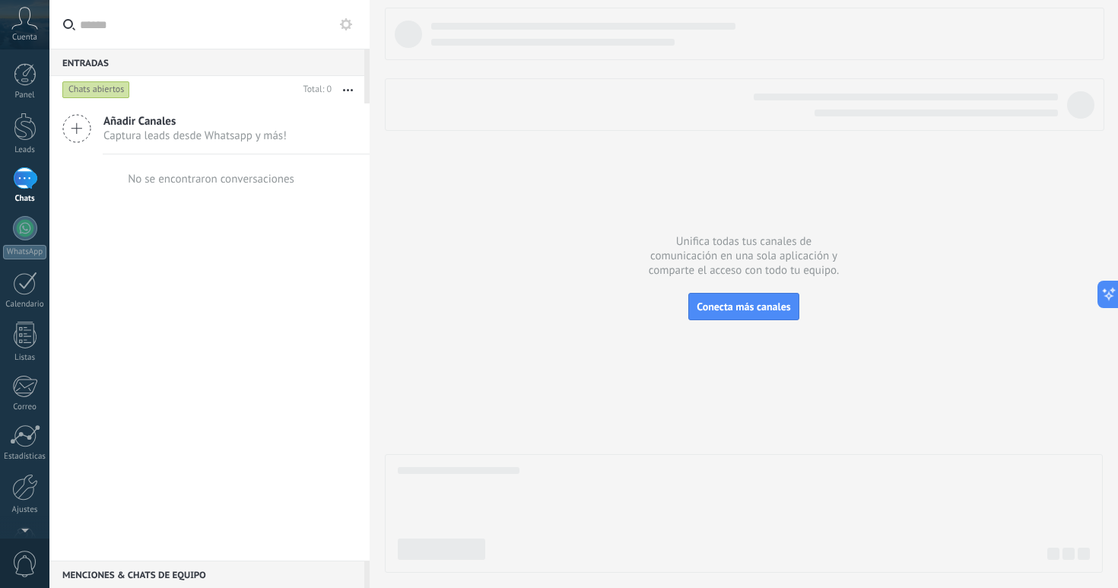
click at [15, 183] on div at bounding box center [25, 178] width 24 height 22
click at [177, 119] on span "Añadir Canales" at bounding box center [194, 121] width 183 height 14
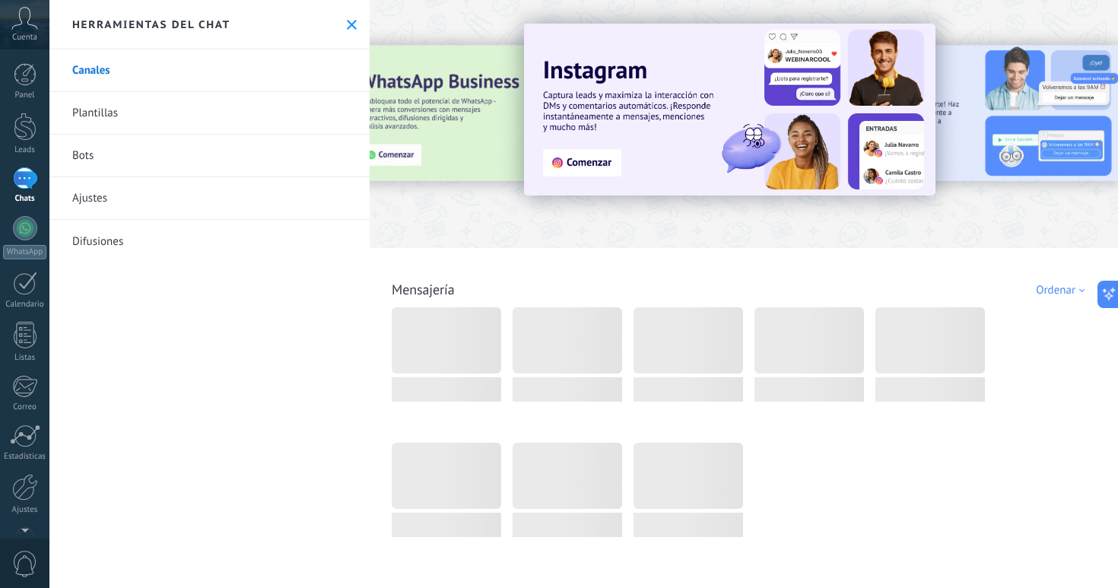
click at [347, 20] on icon at bounding box center [352, 25] width 10 height 10
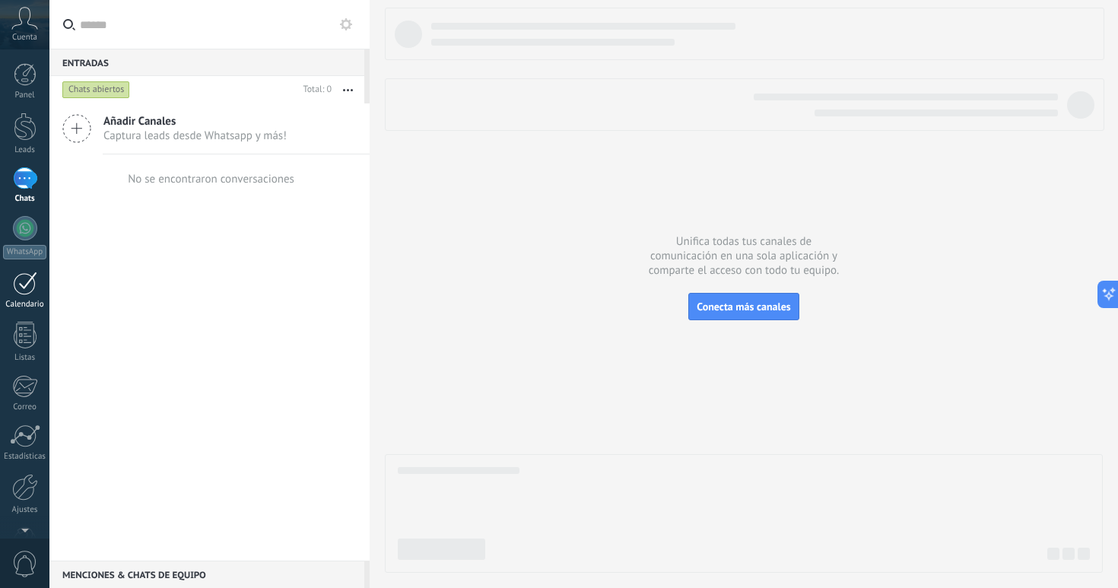
click at [25, 291] on div at bounding box center [25, 284] width 24 height 24
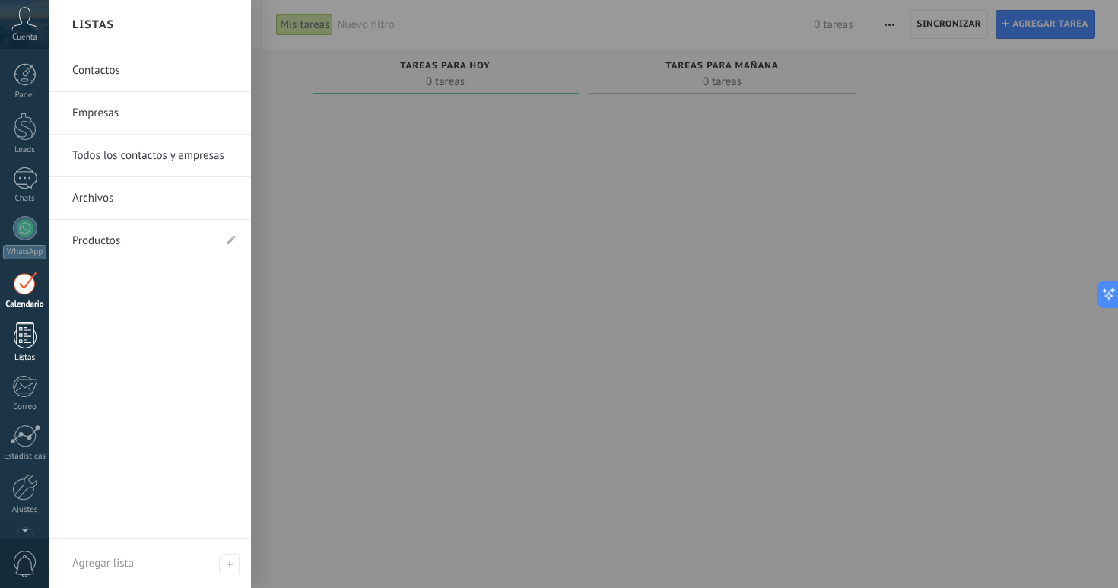
click at [22, 337] on div at bounding box center [25, 335] width 23 height 27
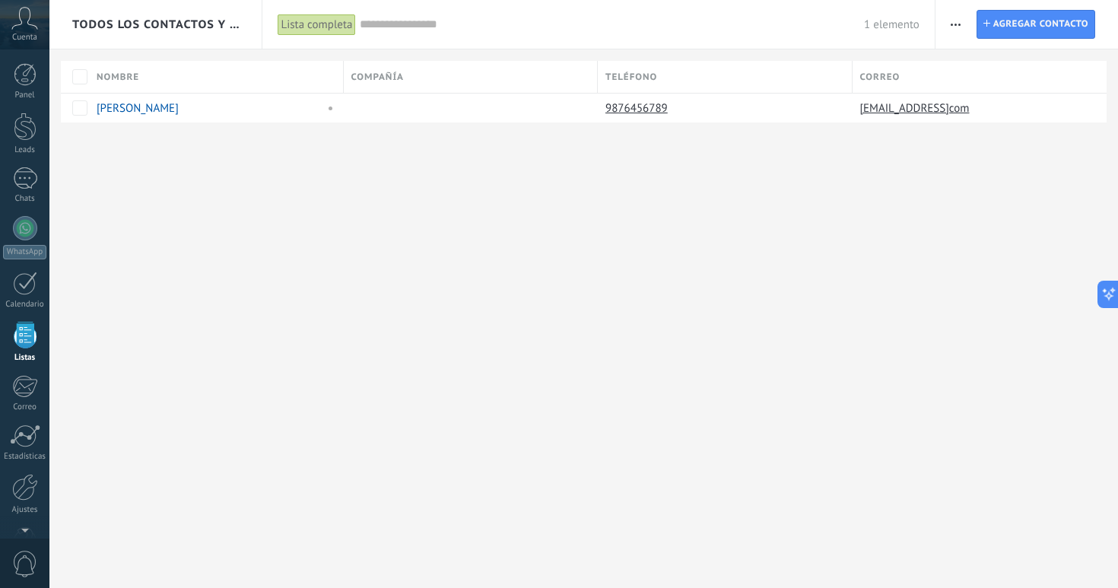
click at [27, 374] on div "Panel Leads Chats WhatsApp Clientes" at bounding box center [24, 323] width 49 height 520
click at [24, 383] on div at bounding box center [24, 386] width 25 height 23
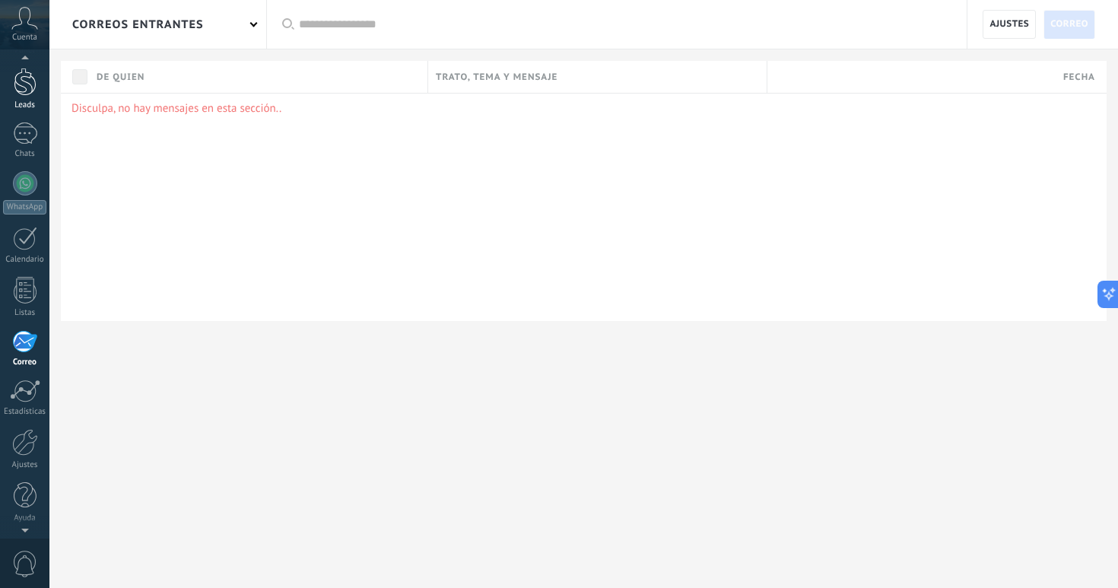
scroll to position [43, 0]
click at [31, 82] on div at bounding box center [25, 84] width 23 height 28
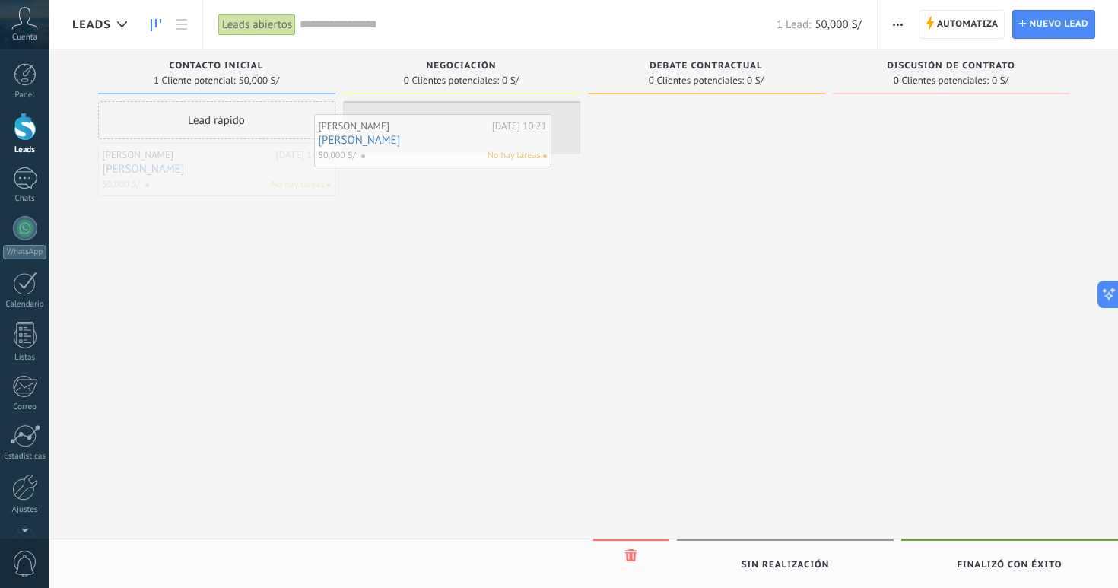
drag, startPoint x: 297, startPoint y: 174, endPoint x: 515, endPoint y: 145, distance: 219.6
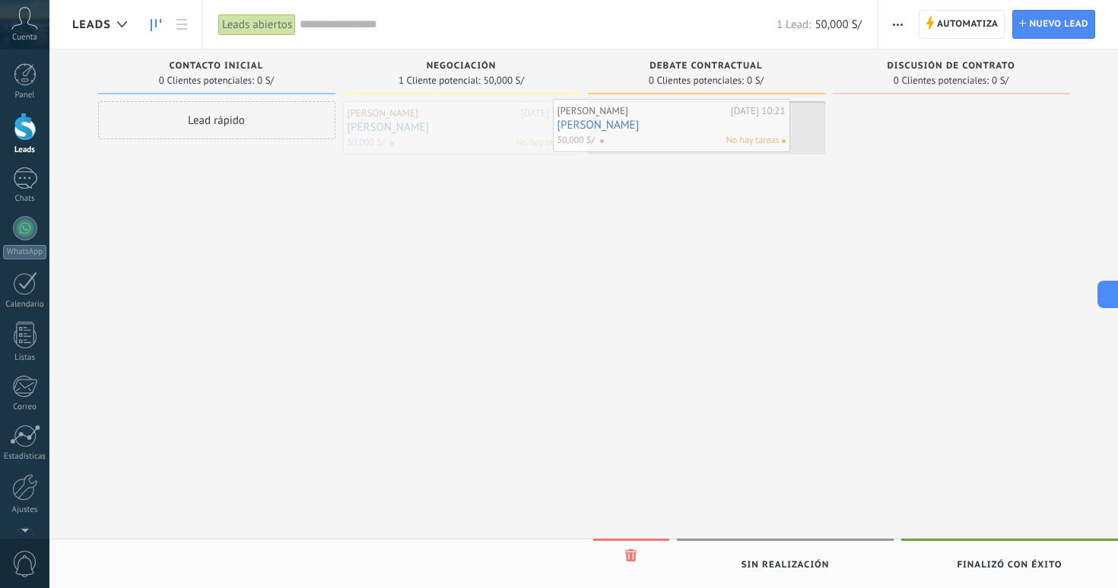
drag, startPoint x: 513, startPoint y: 133, endPoint x: 723, endPoint y: 129, distance: 210.0
drag, startPoint x: 770, startPoint y: 134, endPoint x: 984, endPoint y: 135, distance: 213.8
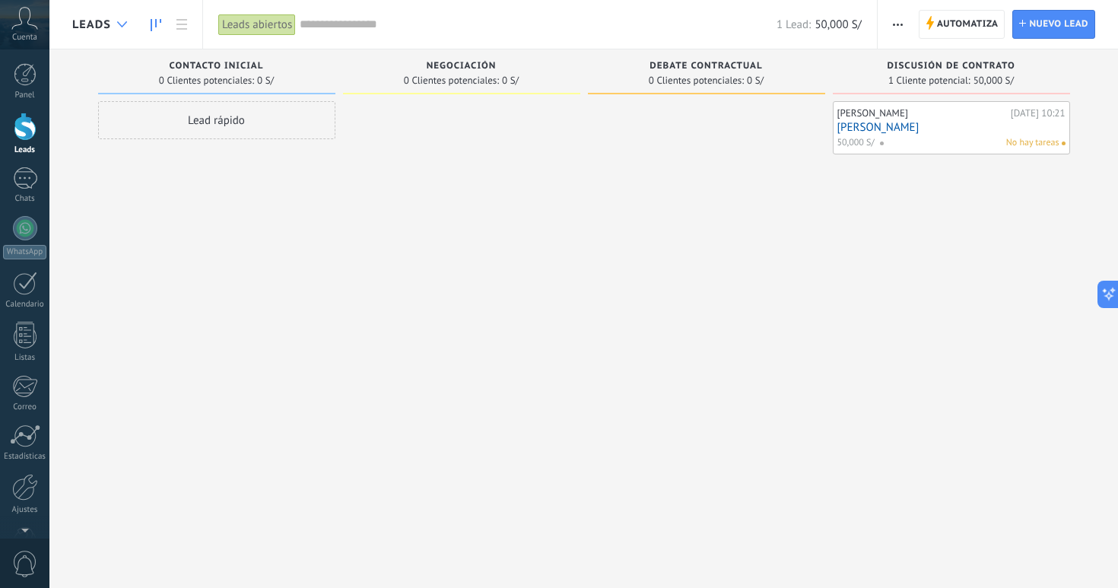
click at [124, 22] on icon at bounding box center [122, 24] width 10 height 6
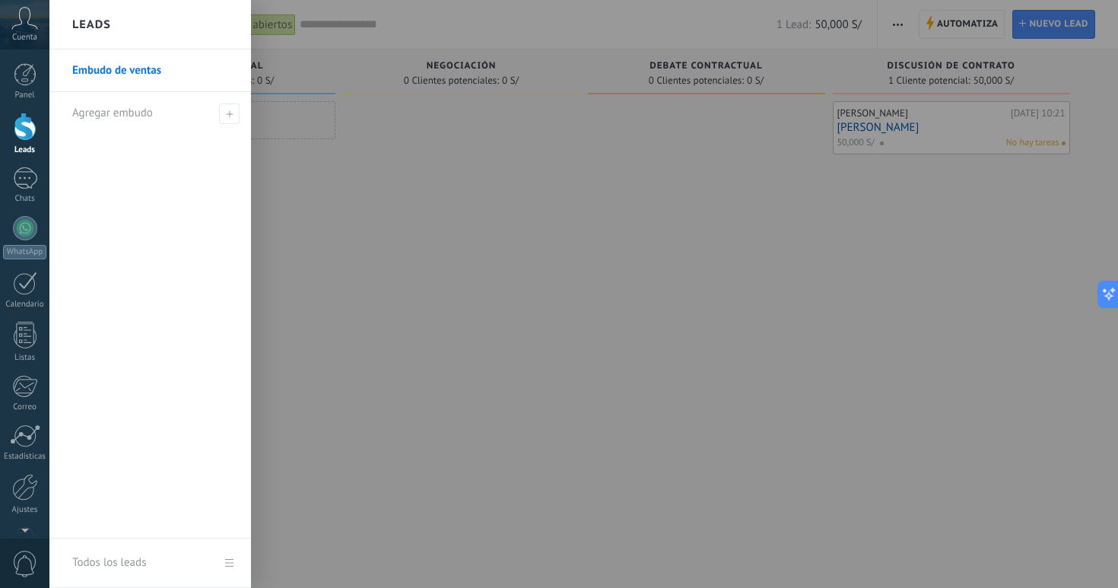
click at [292, 123] on div at bounding box center [608, 294] width 1118 height 588
